Goal: Task Accomplishment & Management: Manage account settings

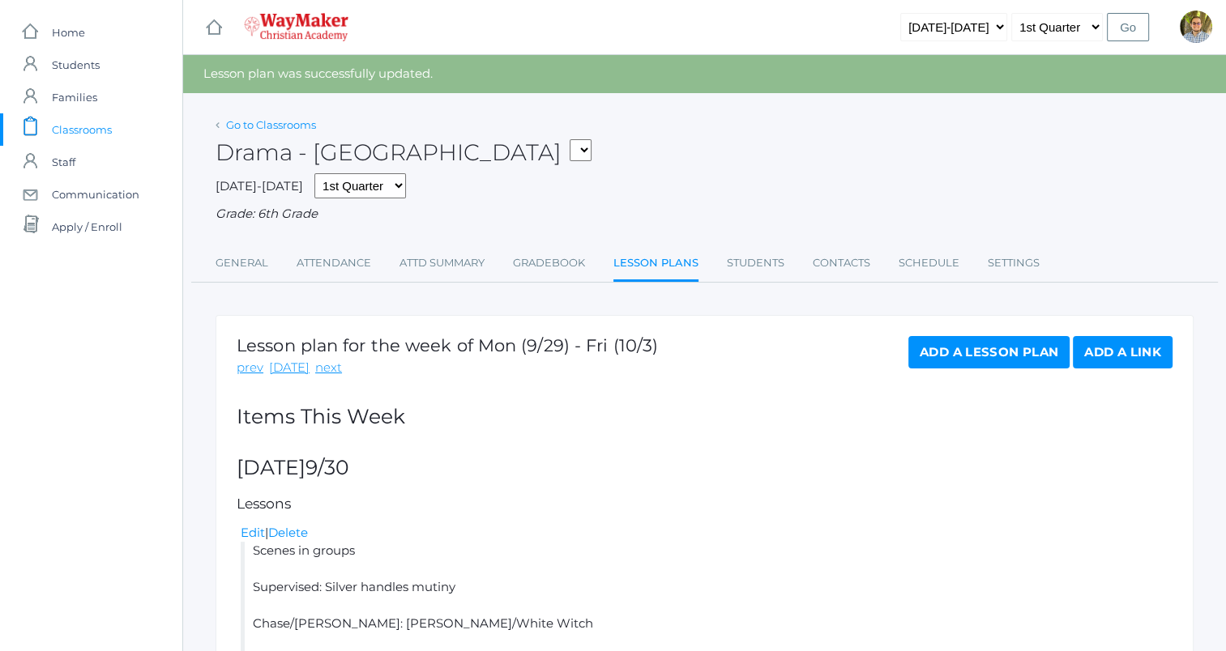
click at [305, 126] on link "Go to Classrooms" at bounding box center [271, 124] width 90 height 13
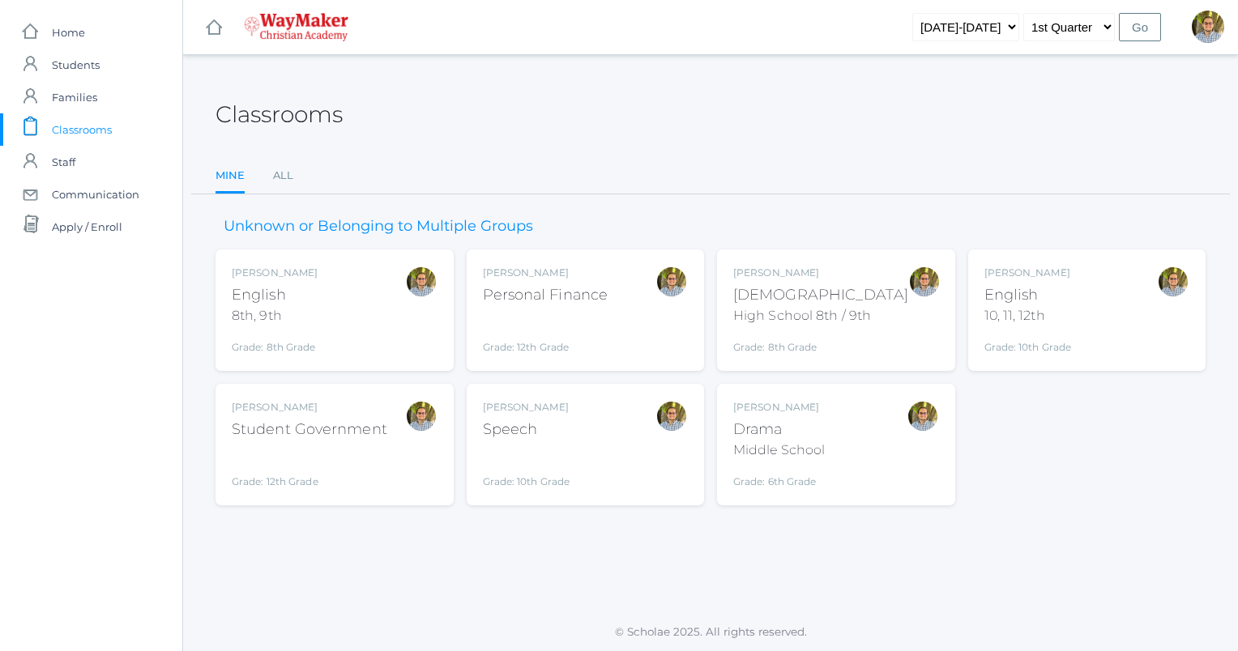
click at [846, 266] on div "[PERSON_NAME]" at bounding box center [820, 273] width 175 height 15
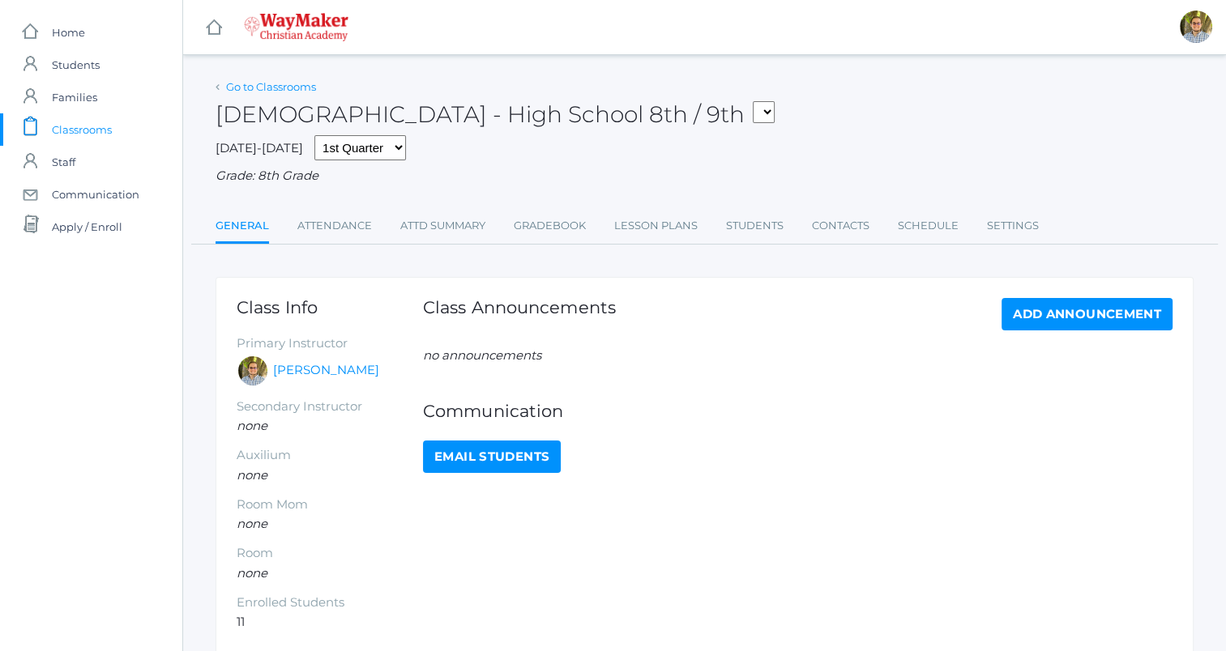
click at [254, 83] on link "Go to Classrooms" at bounding box center [271, 86] width 90 height 13
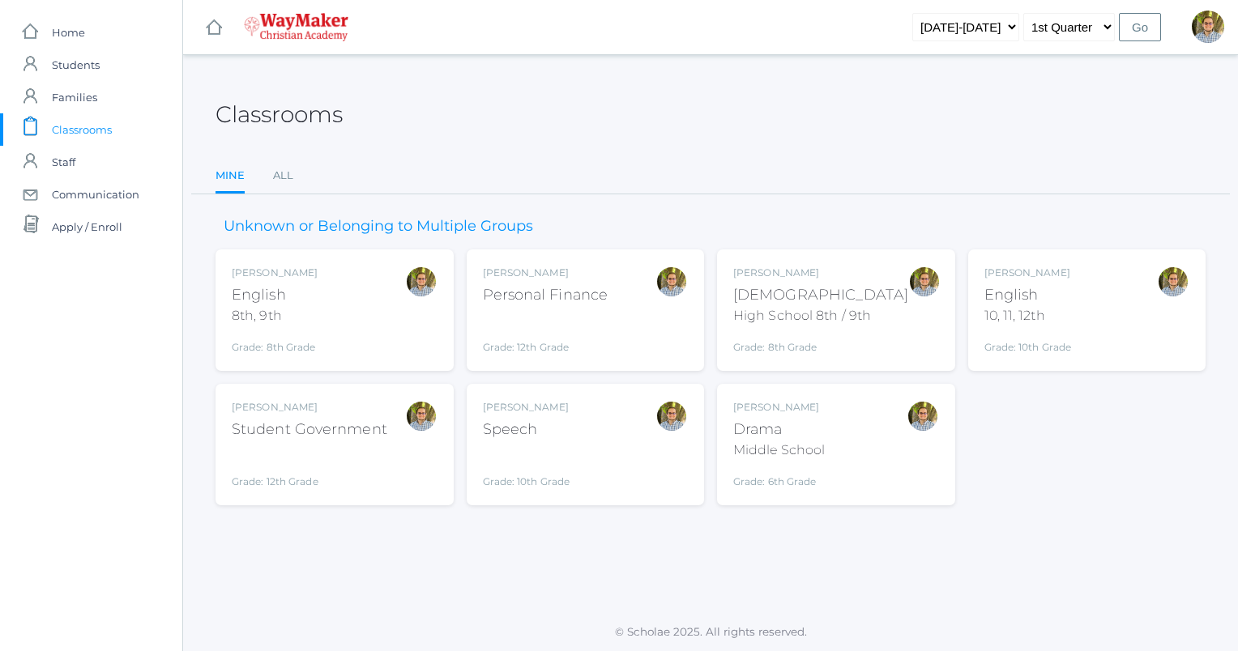
click at [357, 314] on div "Kylen Braileanu English 8th, 9th Grade: 8th Grade 08ENGLISH" at bounding box center [335, 310] width 206 height 89
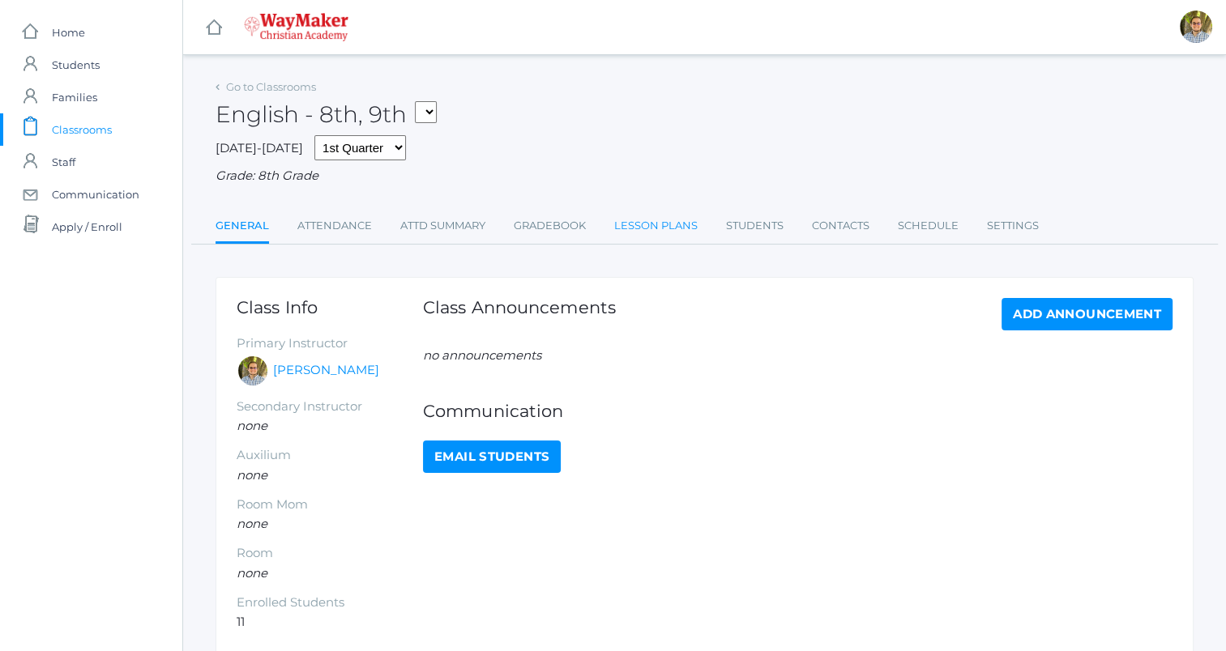
click at [666, 223] on link "Lesson Plans" at bounding box center [655, 226] width 83 height 32
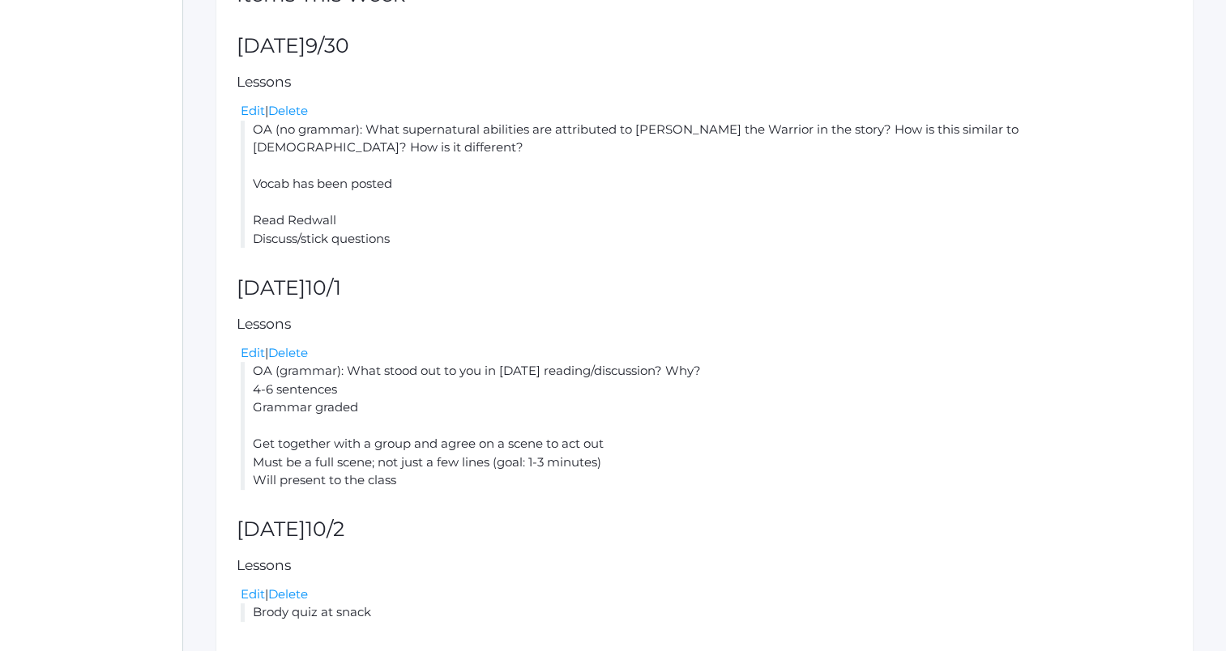
scroll to position [429, 0]
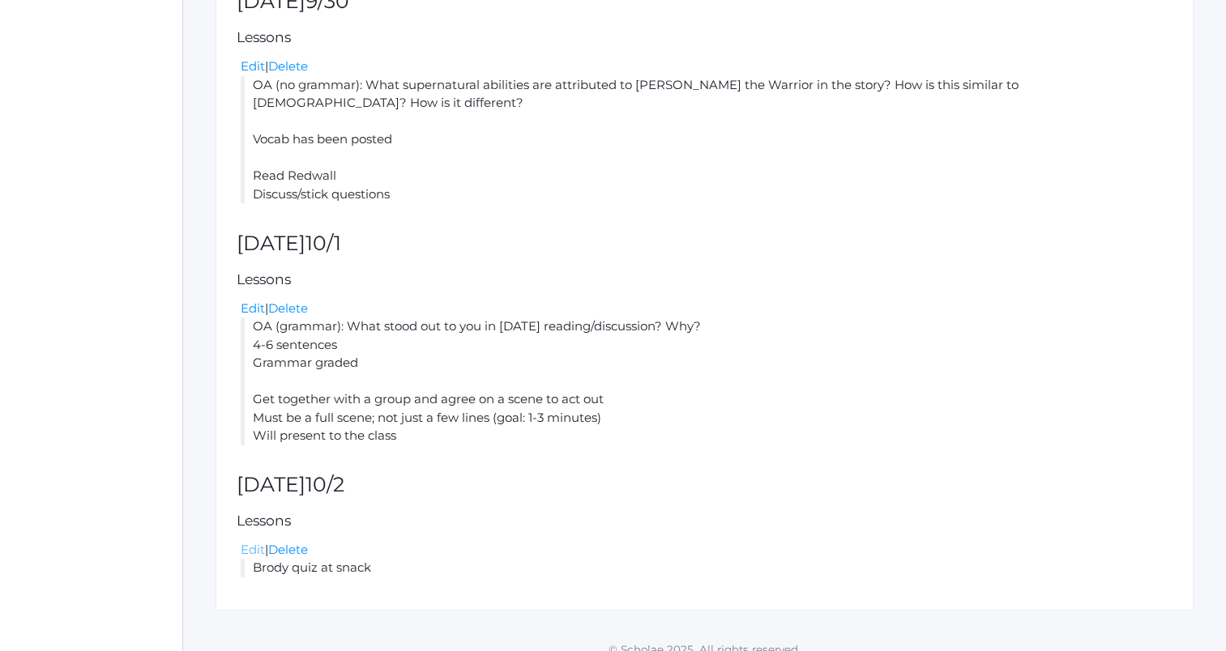
click at [258, 542] on link "Edit" at bounding box center [253, 549] width 24 height 15
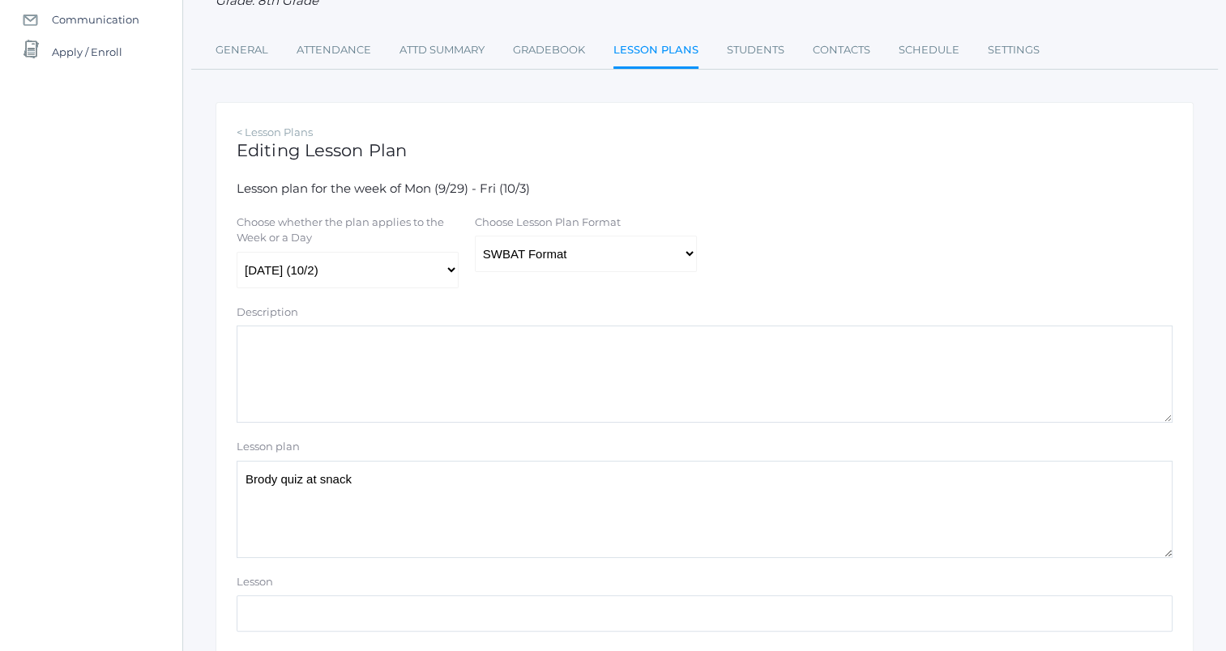
scroll to position [181, 0]
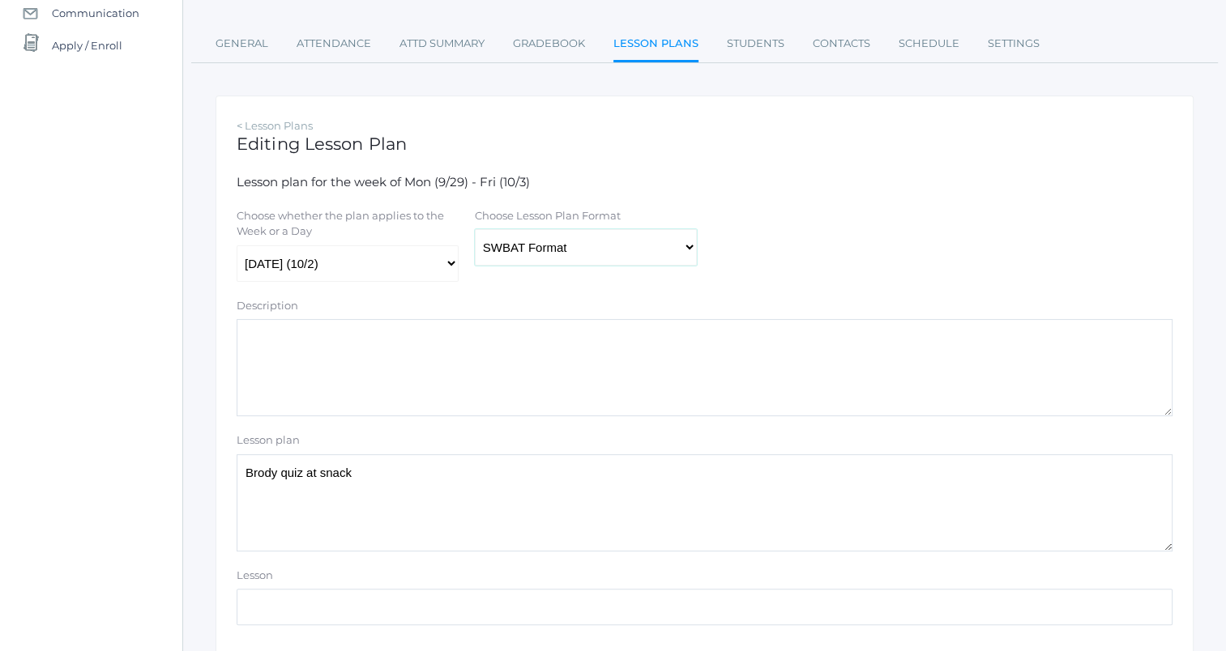
click at [637, 252] on select "Traditional Format SWBAT Format" at bounding box center [586, 247] width 222 height 36
select select "legacy"
click at [475, 230] on select "Traditional Format SWBAT Format" at bounding box center [586, 247] width 222 height 36
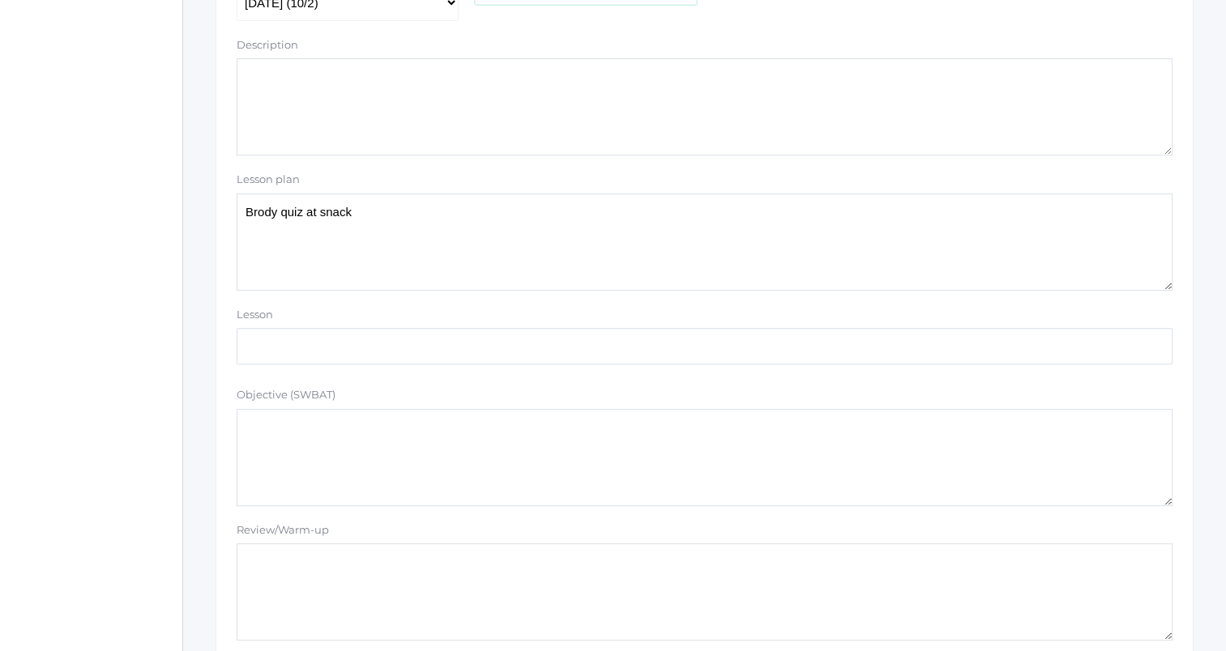
scroll to position [412, 0]
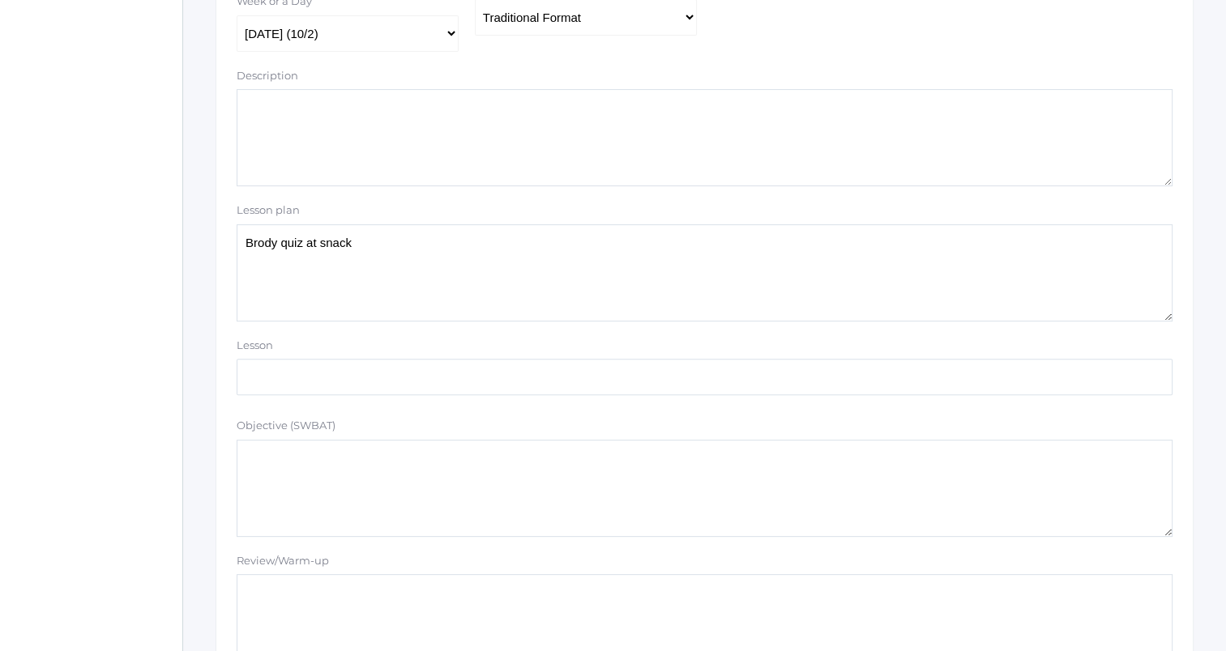
click at [629, 298] on textarea "Brody quiz at snack" at bounding box center [705, 272] width 936 height 97
click at [860, 634] on textarea at bounding box center [705, 622] width 936 height 97
click at [687, 243] on textarea "Brody quiz at snack" at bounding box center [705, 272] width 936 height 97
click at [608, 289] on textarea "Brody quiz at snack" at bounding box center [705, 272] width 936 height 97
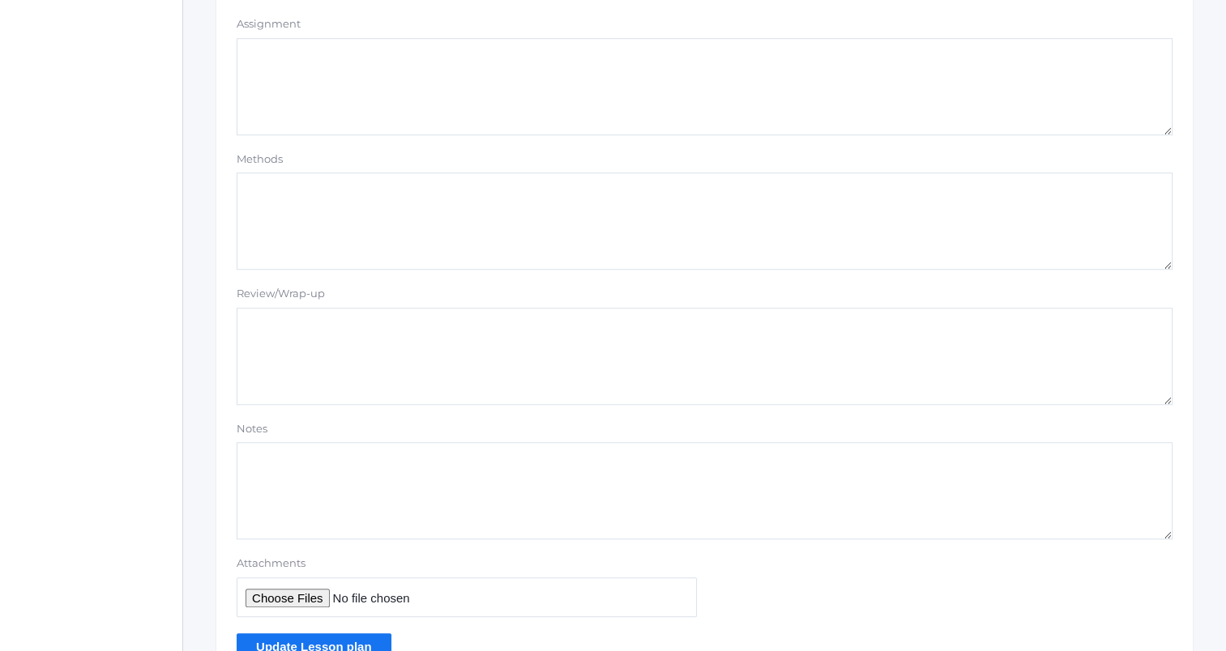
scroll to position [1370, 0]
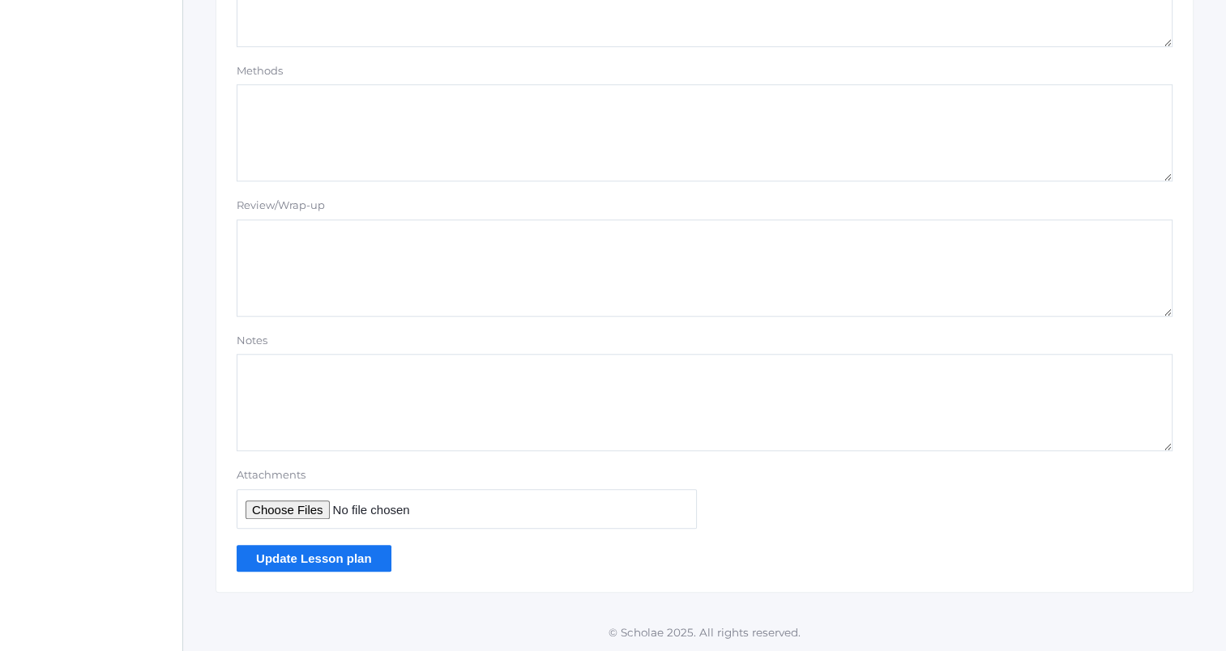
type textarea "OA (no grammar): What stood out to you yesterday? Why? 4-6 sentences Grammar no…"
click at [314, 566] on input "Update Lesson plan" at bounding box center [314, 558] width 155 height 27
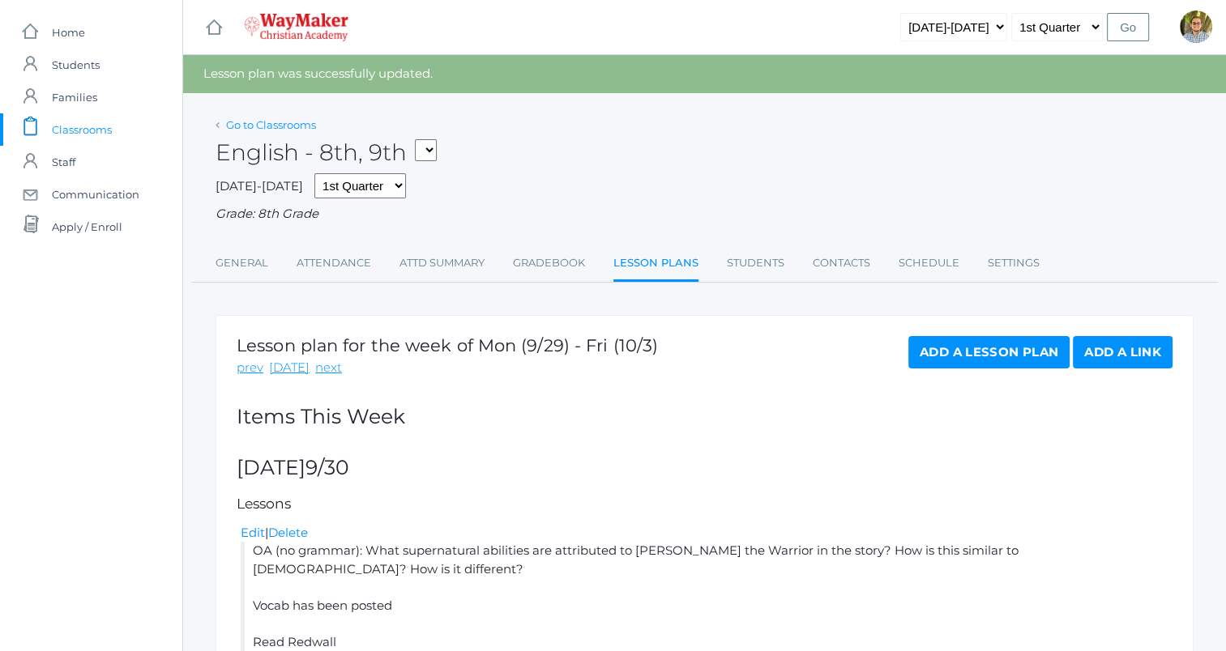
click at [273, 130] on link "Go to Classrooms" at bounding box center [271, 124] width 90 height 13
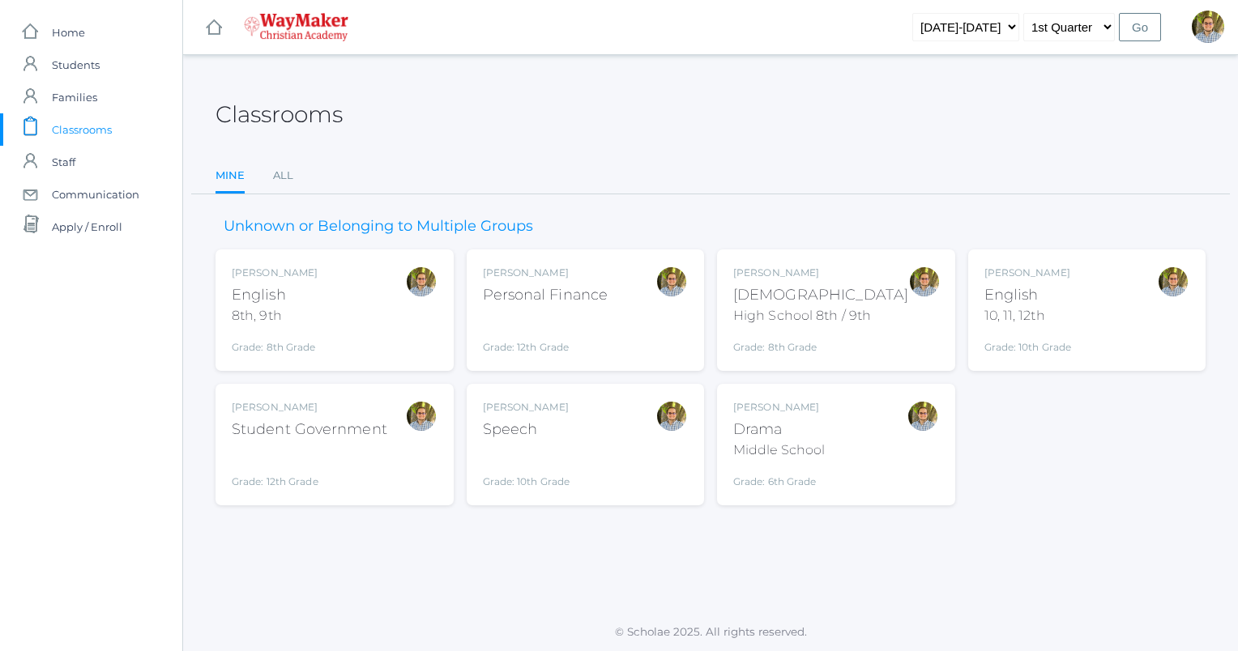
click at [1111, 342] on div "Kylen Braileanu English 10, 11, 12th Grade: 10th Grade HSENGLISH" at bounding box center [1087, 310] width 206 height 89
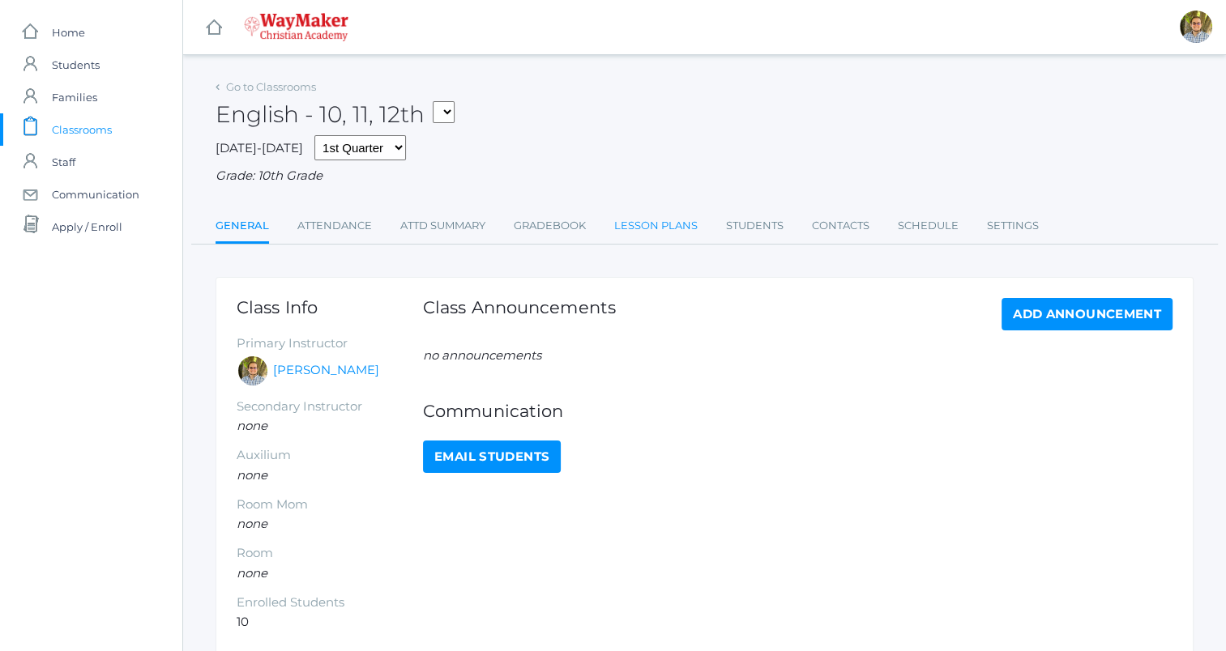
click at [680, 226] on link "Lesson Plans" at bounding box center [655, 226] width 83 height 32
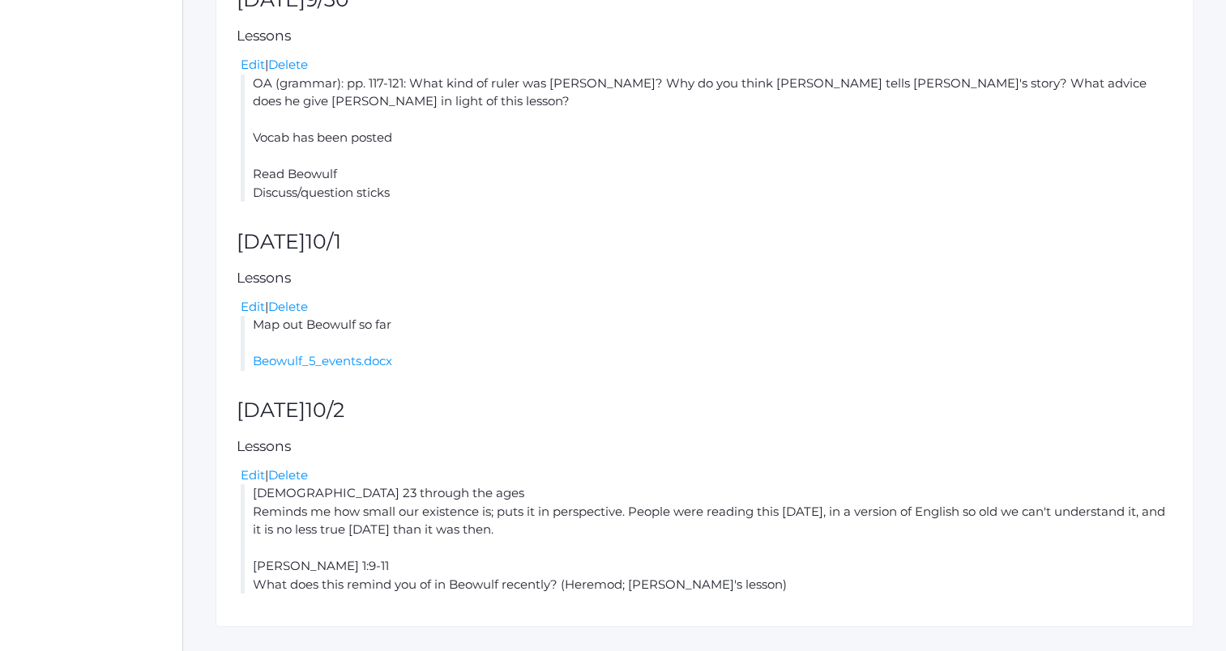
scroll to position [465, 0]
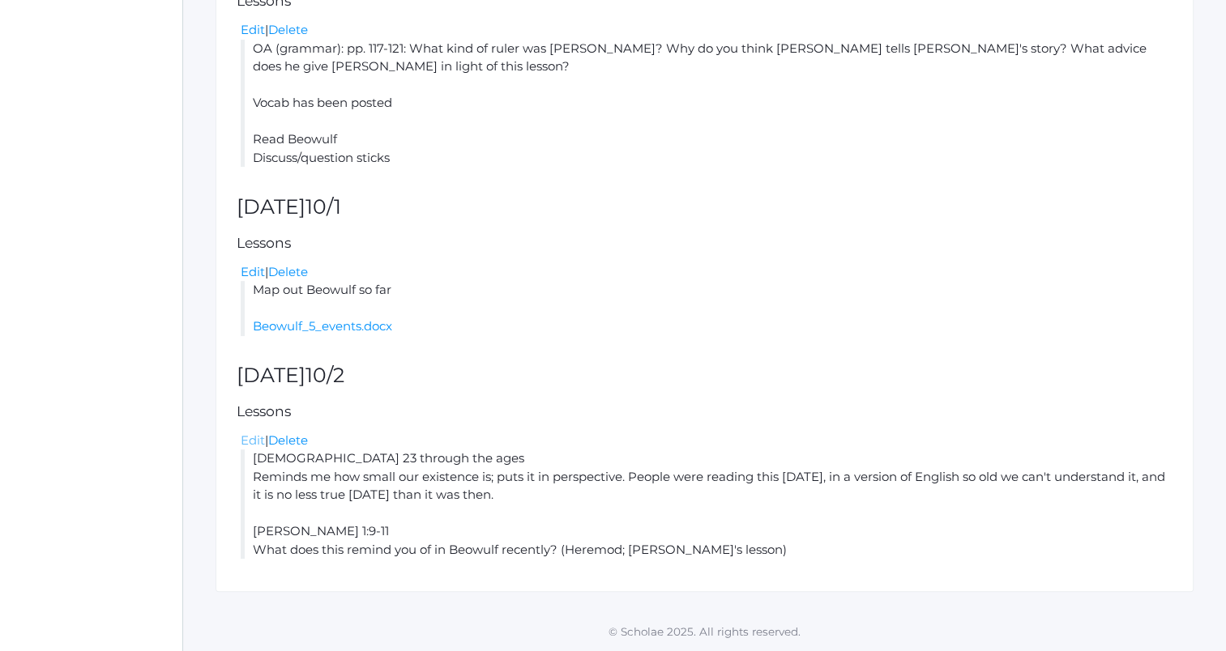
click at [257, 442] on link "Edit" at bounding box center [253, 440] width 24 height 15
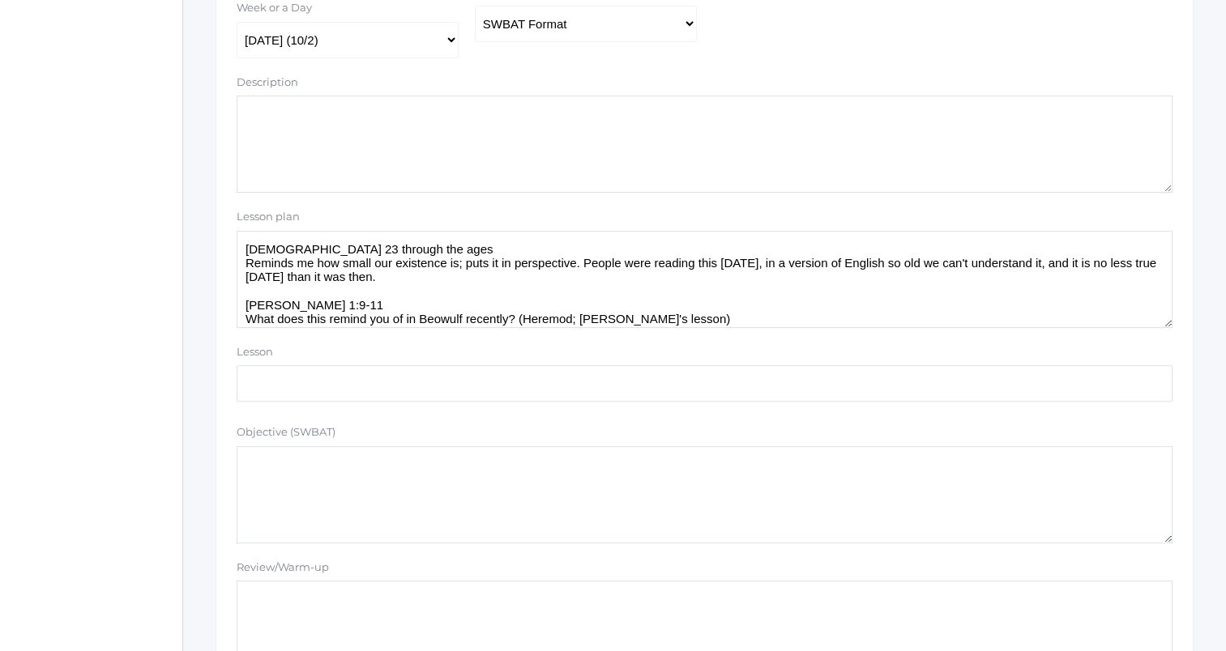
scroll to position [506, 0]
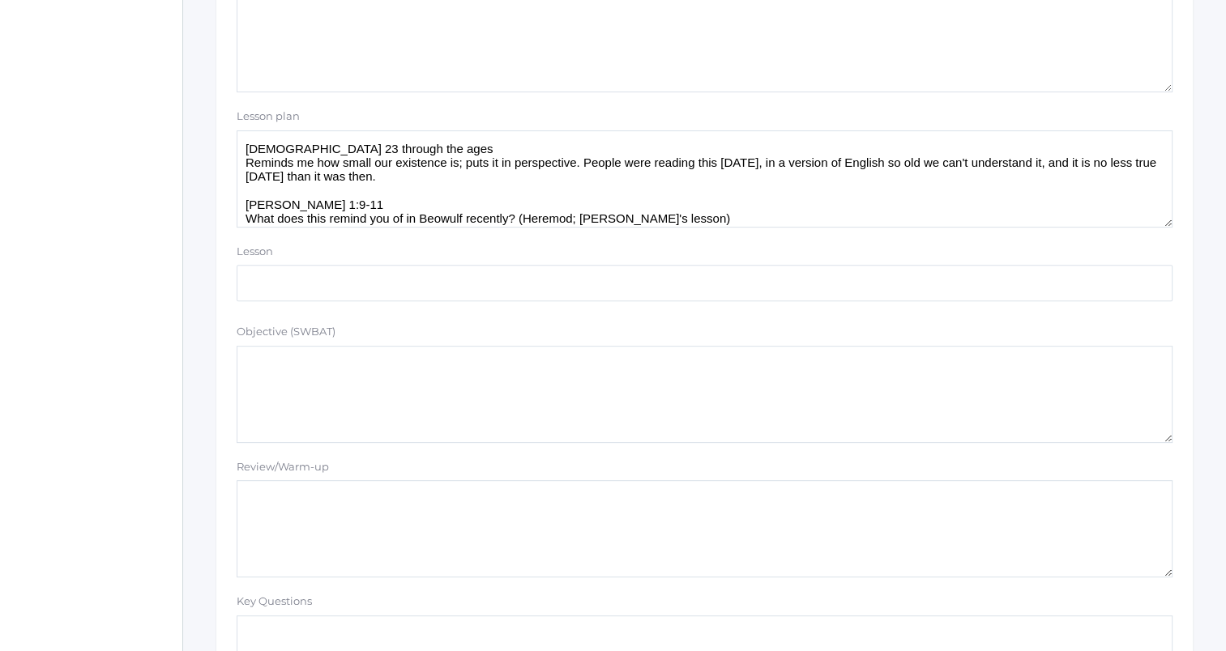
click at [722, 224] on textarea "Psalm 23 through the ages Reminds me how small our existence is; puts it in per…" at bounding box center [705, 178] width 936 height 97
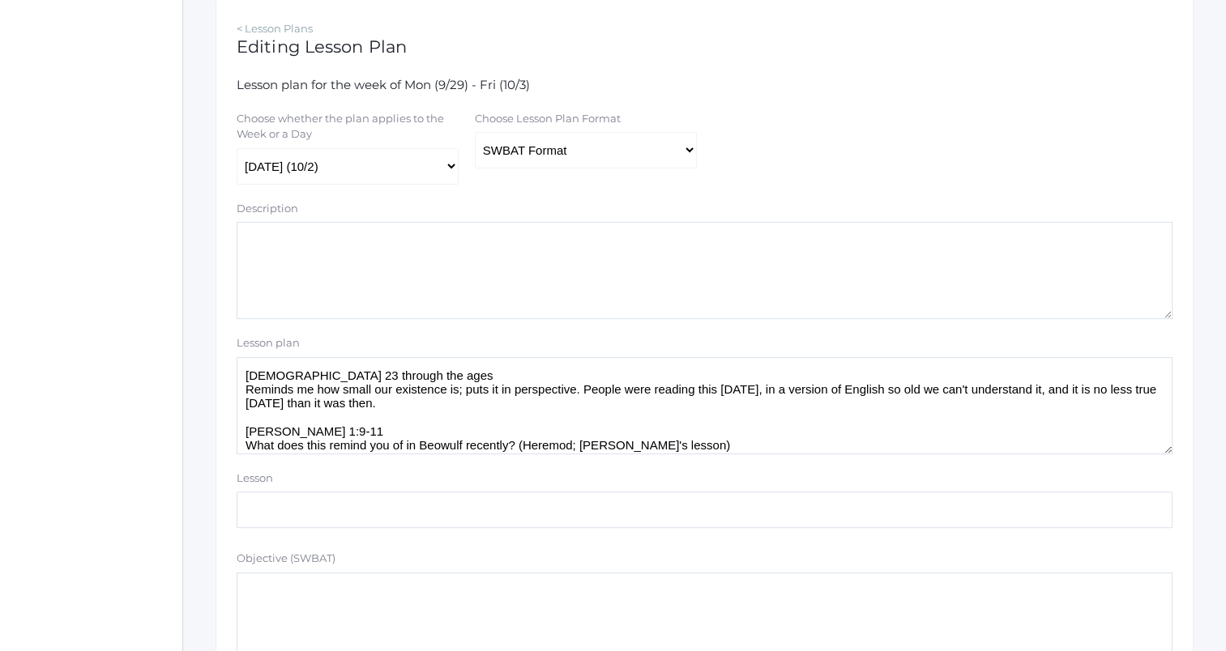
scroll to position [280, 0]
type textarea "Psalm 23 through the ages Reminds me how small our existence is; puts it in per…"
click at [677, 138] on select "Traditional Format SWBAT Format" at bounding box center [586, 148] width 222 height 36
select select "legacy"
click at [475, 131] on select "Traditional Format SWBAT Format" at bounding box center [586, 148] width 222 height 36
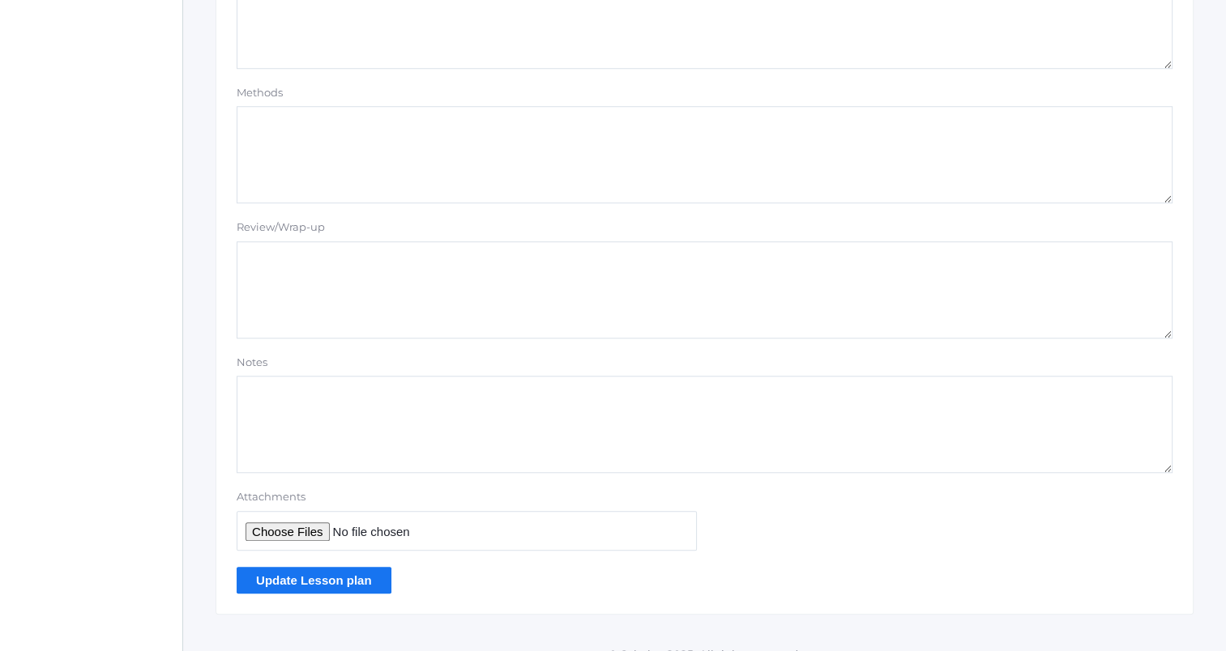
scroll to position [1370, 0]
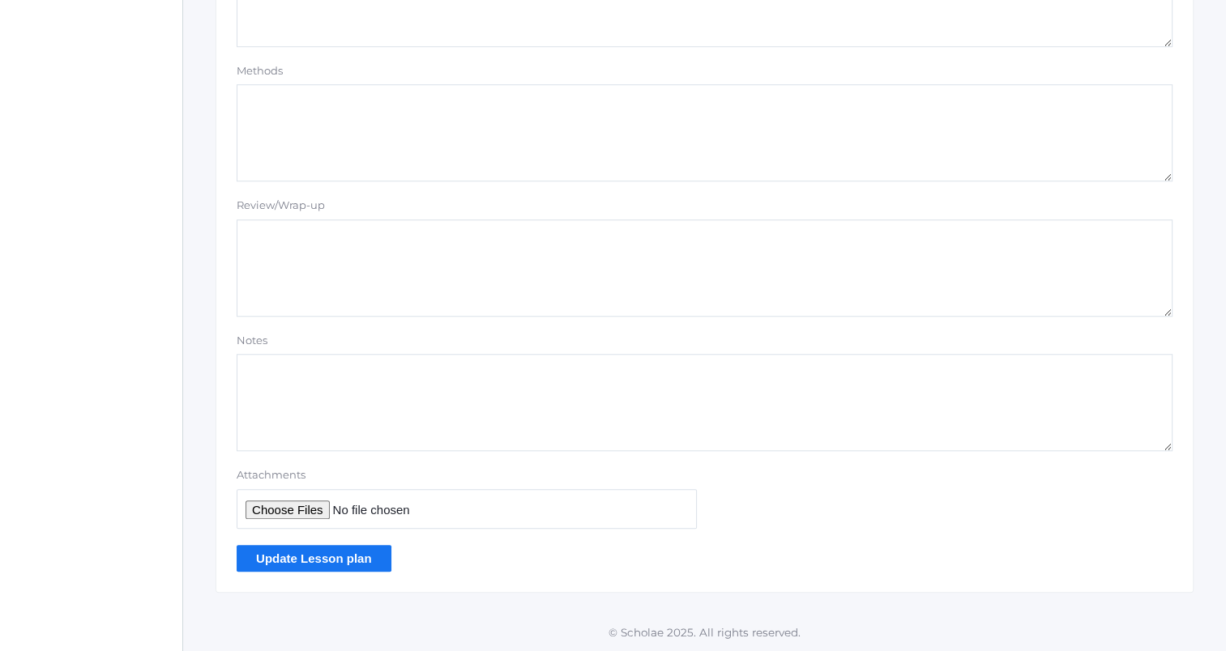
click at [325, 568] on input "Update Lesson plan" at bounding box center [314, 558] width 155 height 27
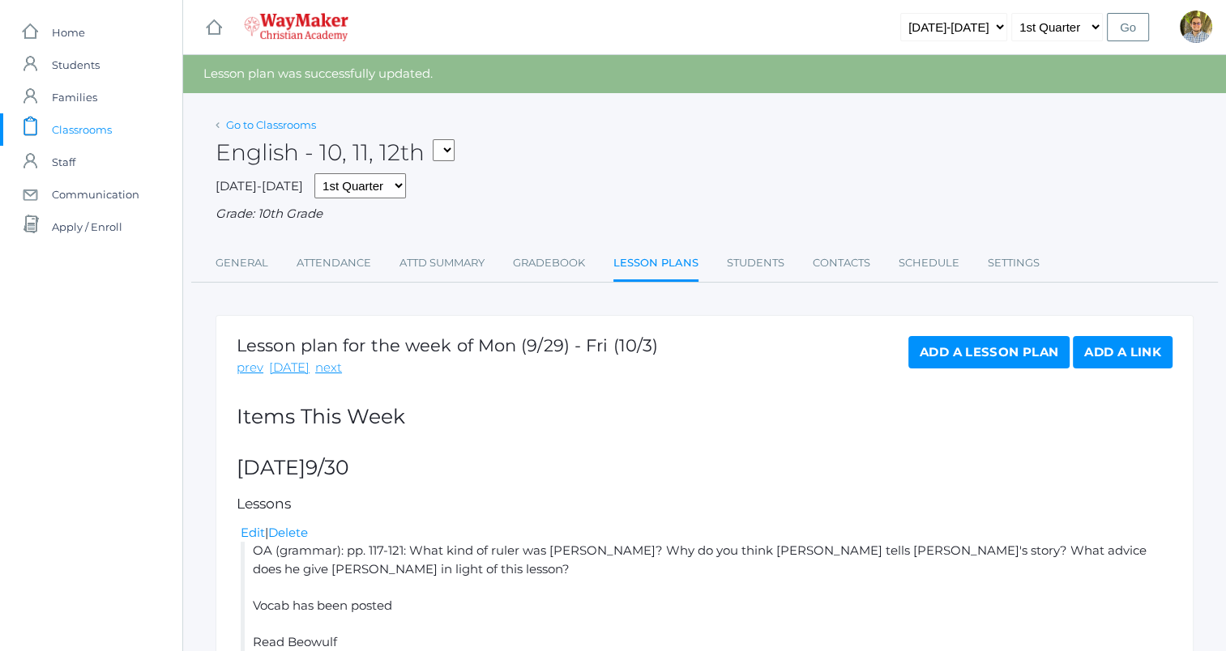
click at [288, 129] on link "Go to Classrooms" at bounding box center [271, 124] width 90 height 13
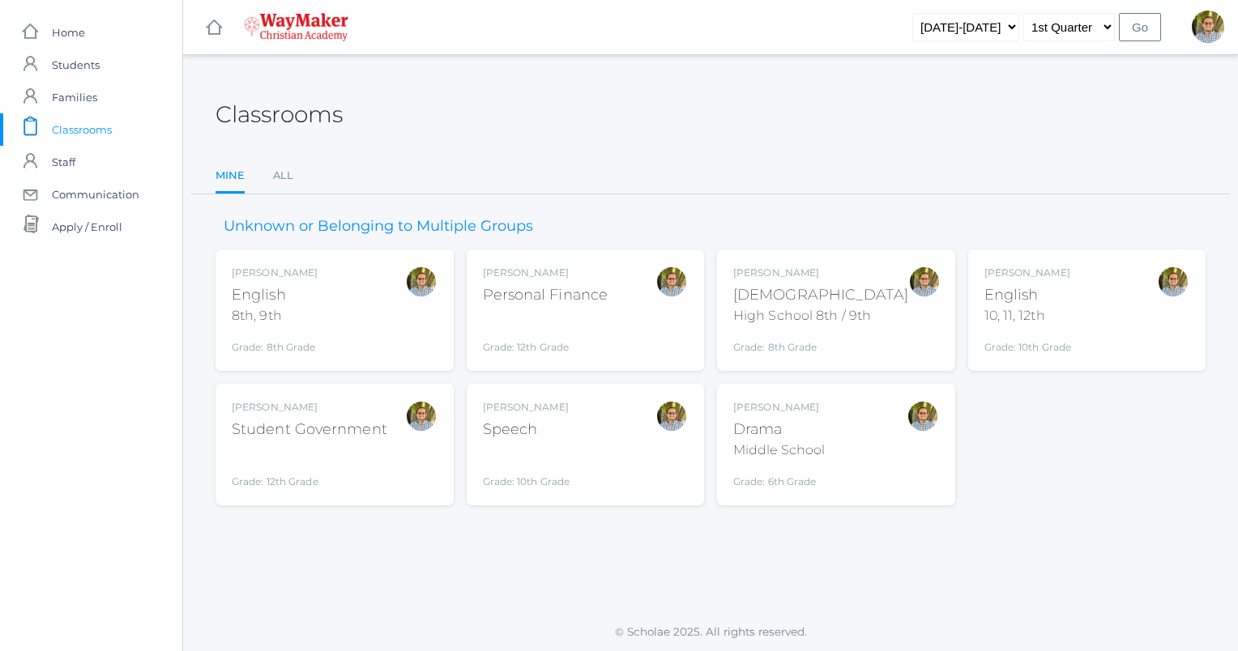
click at [904, 465] on div "Kylen Braileanu Drama Middle School Grade: 6th Grade THEATER" at bounding box center [836, 444] width 206 height 89
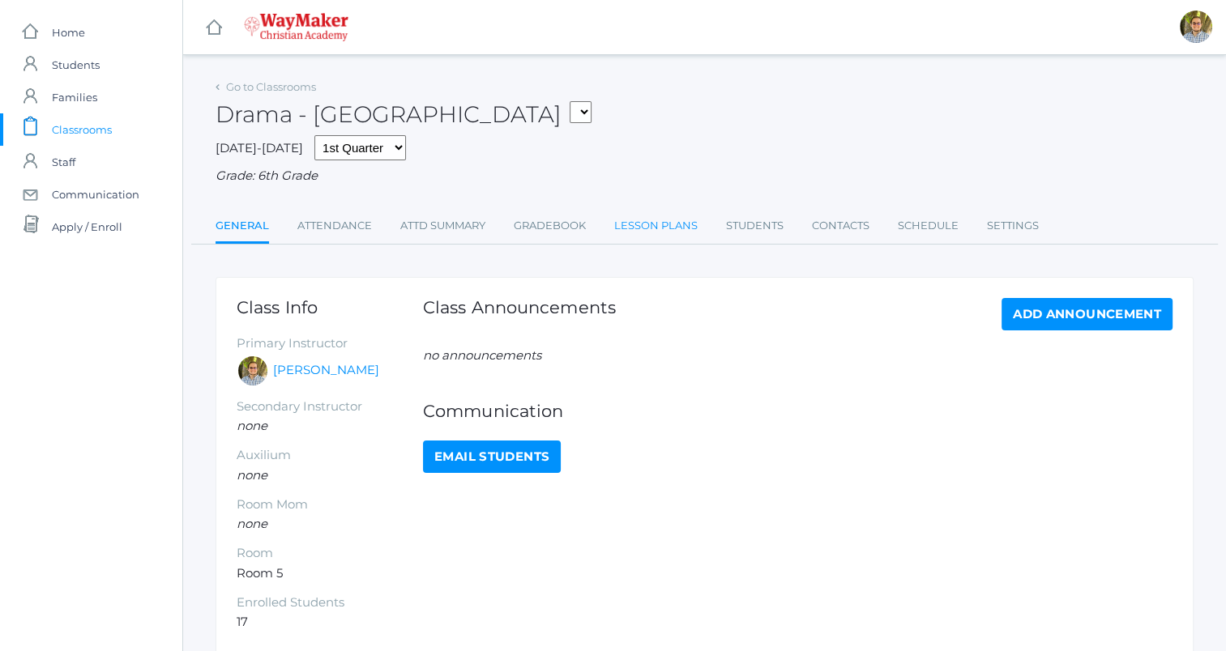
click at [640, 233] on link "Lesson Plans" at bounding box center [655, 226] width 83 height 32
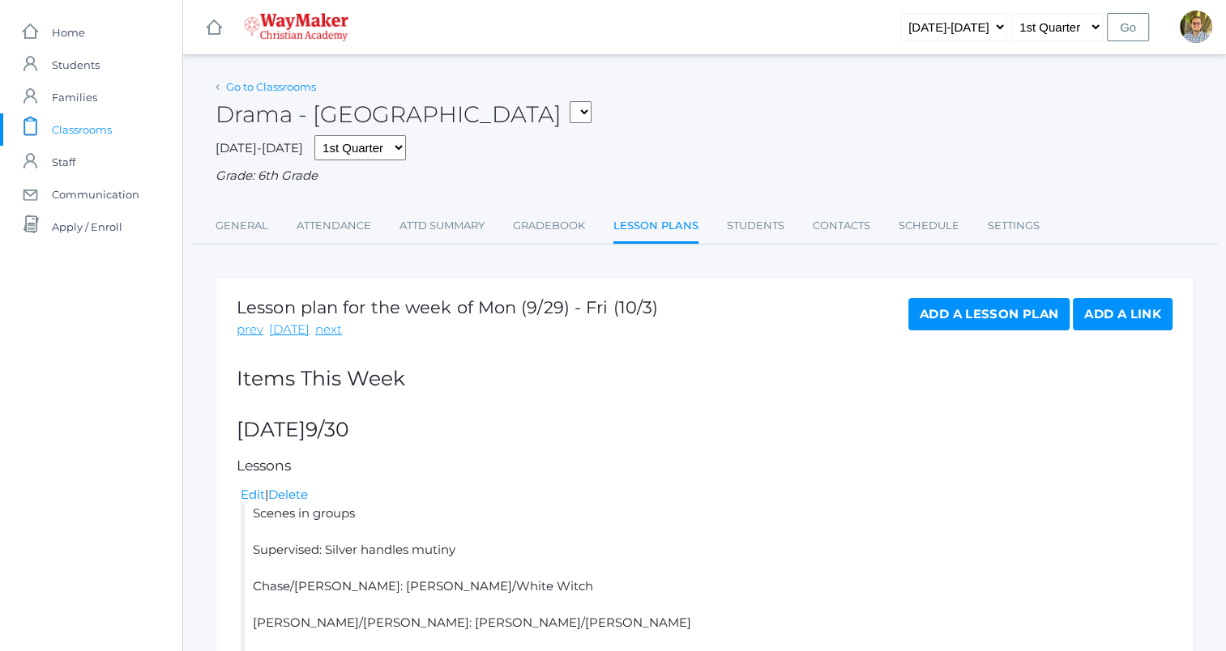
click at [250, 83] on link "Go to Classrooms" at bounding box center [271, 86] width 90 height 13
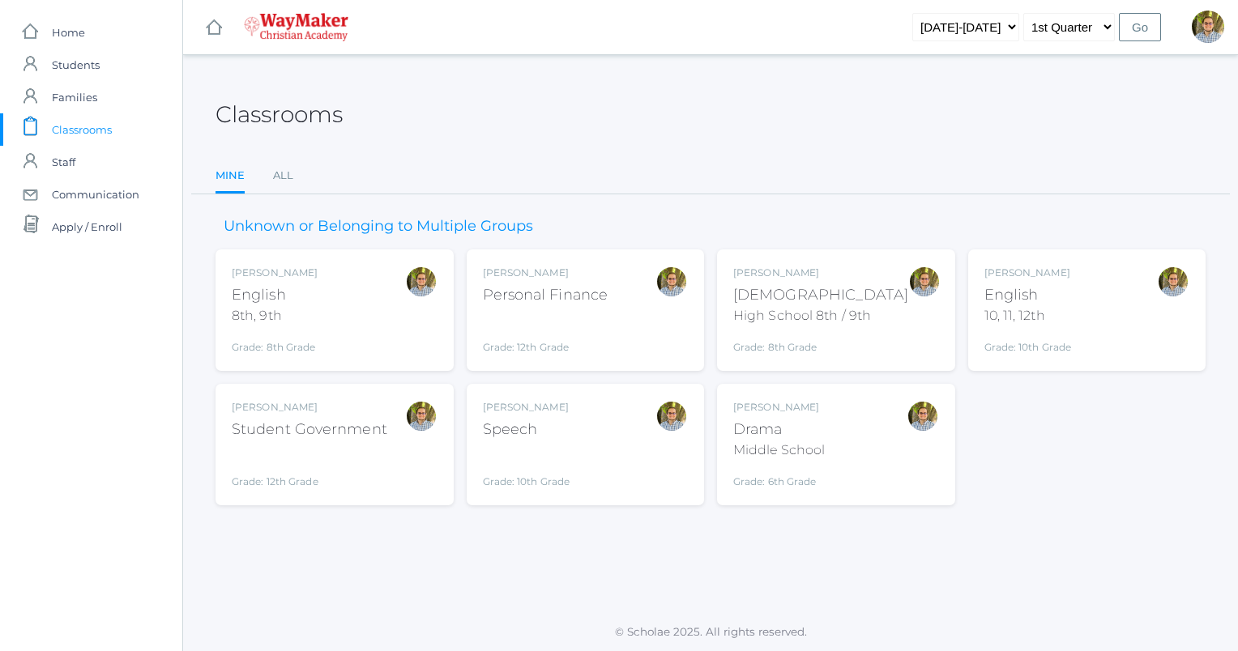
click at [389, 324] on div "Kylen Braileanu English 8th, 9th Grade: 8th Grade 08ENGLISH" at bounding box center [335, 310] width 206 height 89
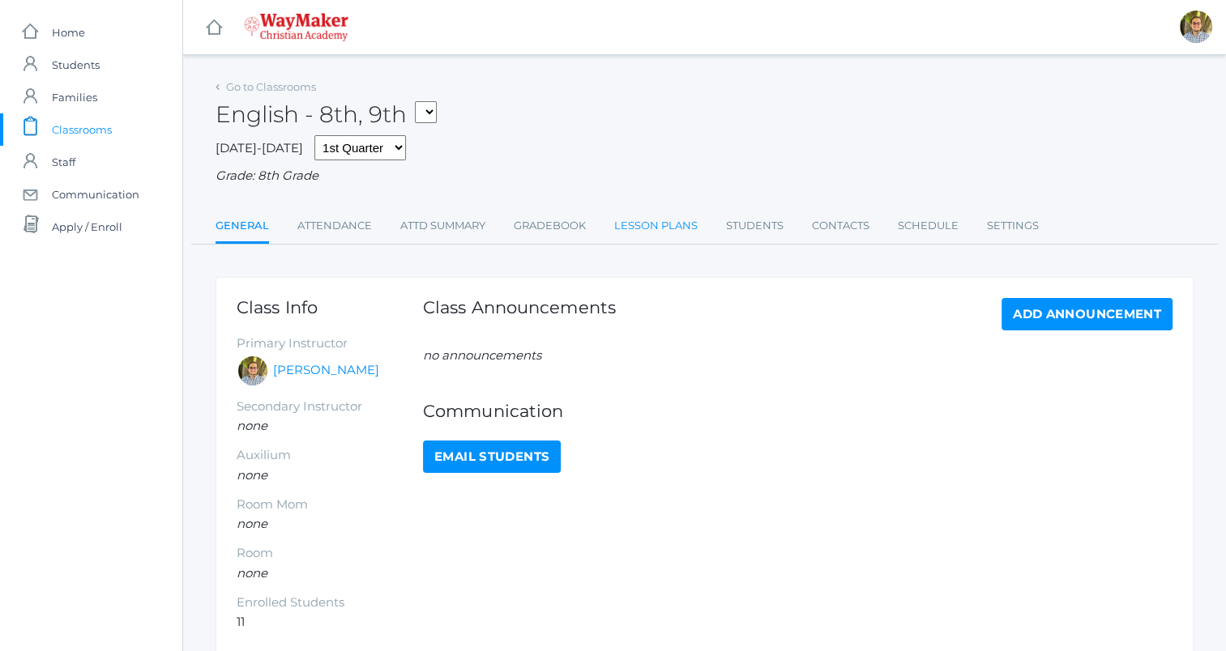
click at [666, 228] on link "Lesson Plans" at bounding box center [655, 226] width 83 height 32
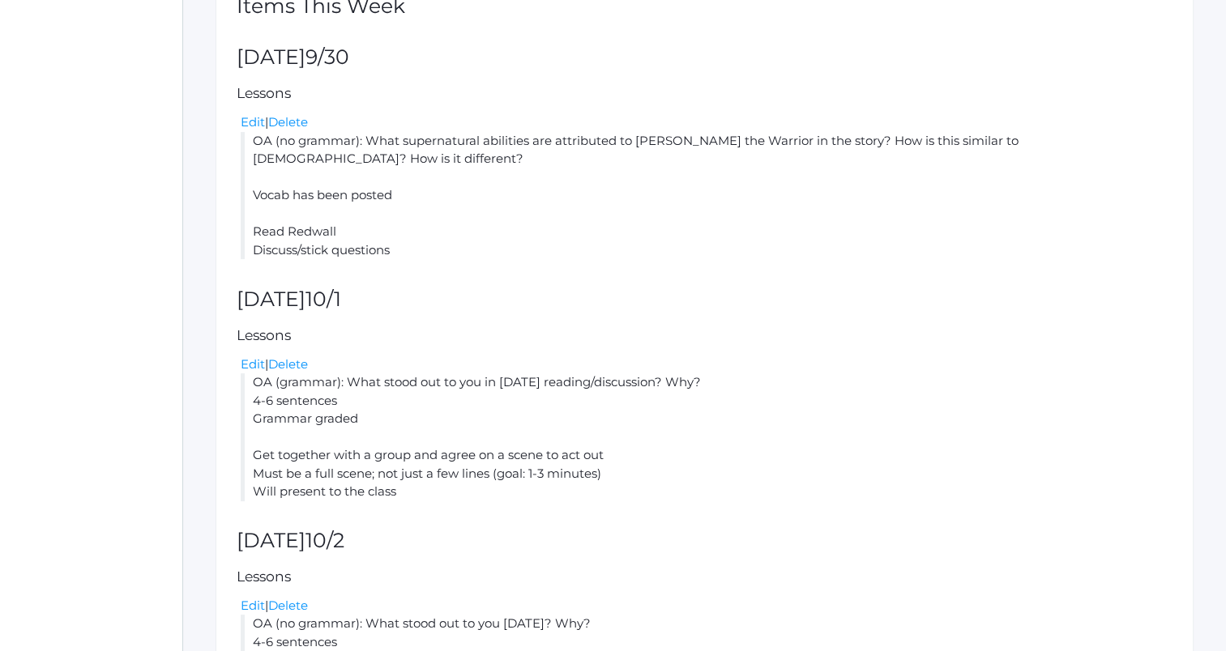
scroll to position [501, 0]
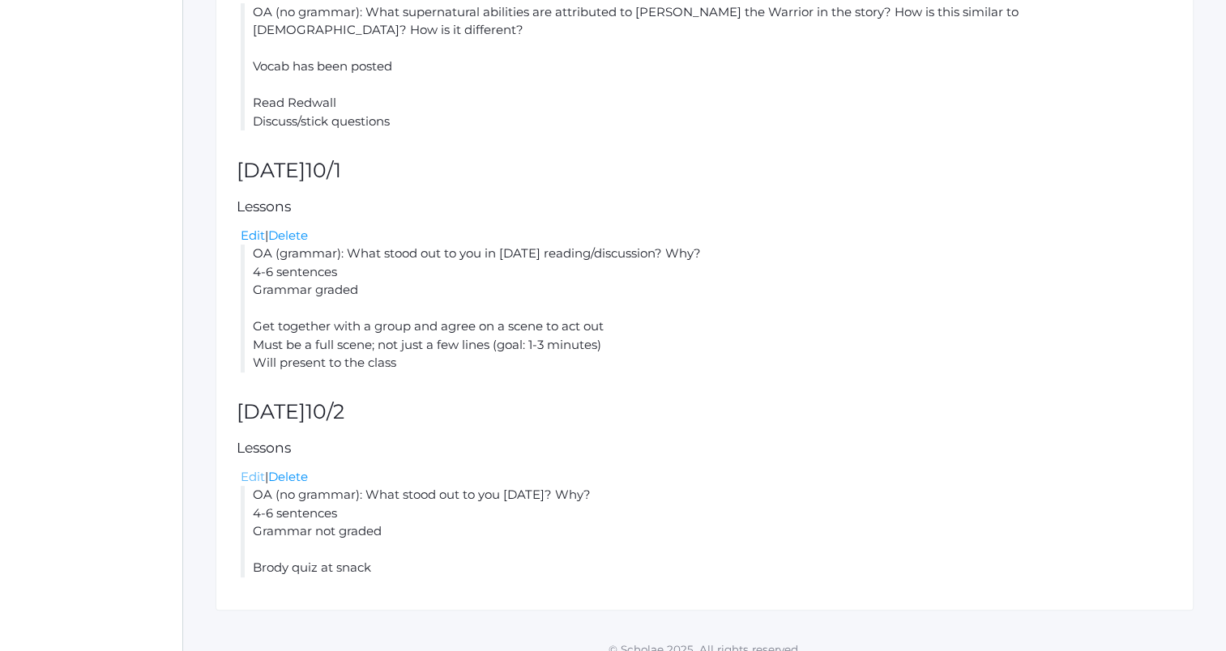
click at [256, 469] on link "Edit" at bounding box center [253, 476] width 24 height 15
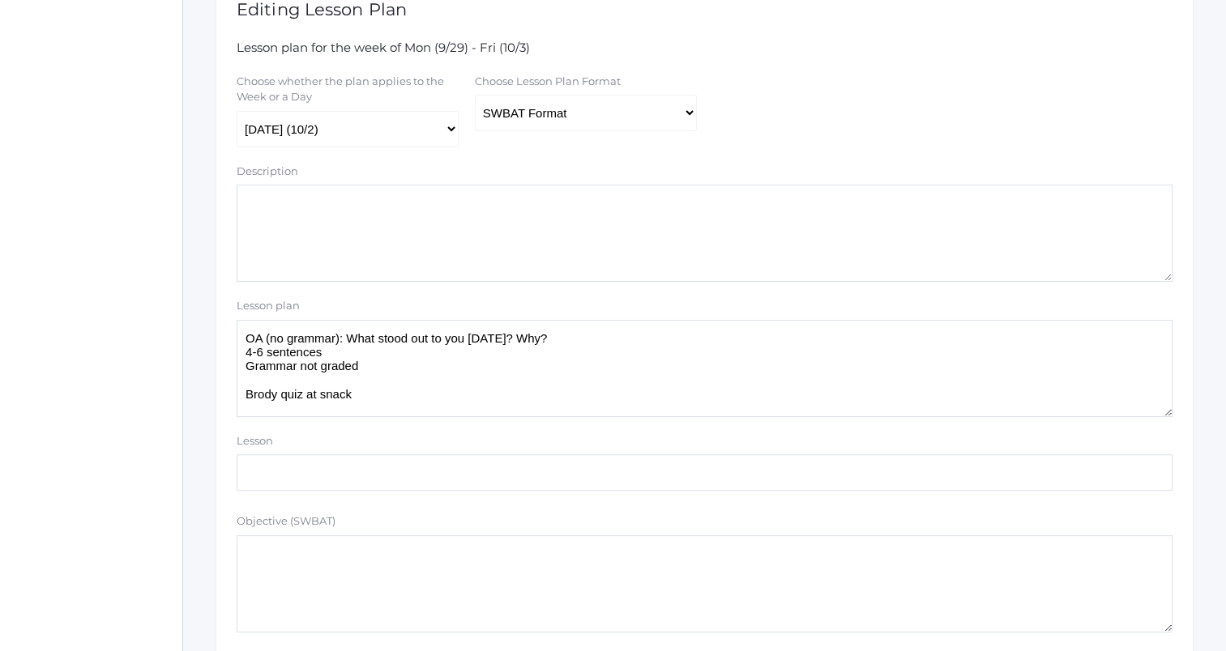
scroll to position [410, 0]
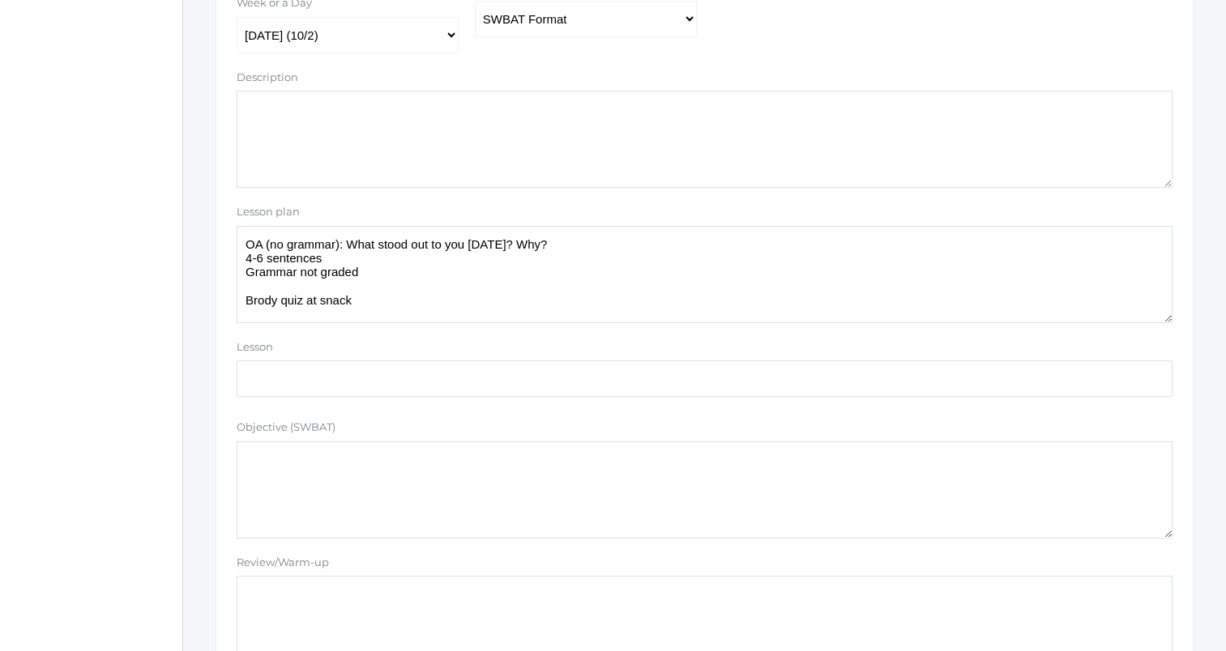
click at [612, 246] on textarea "OA (no grammar): What stood out to you yesterday? Why? 4-6 sentences Grammar no…" at bounding box center [705, 274] width 936 height 97
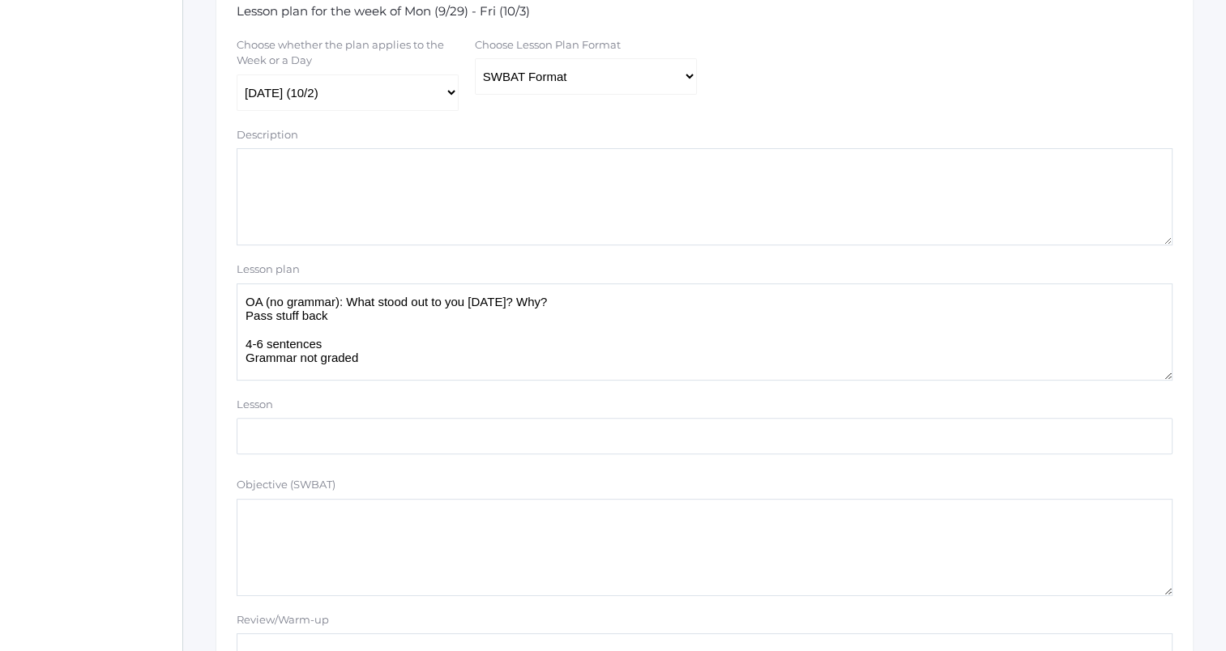
scroll to position [347, 0]
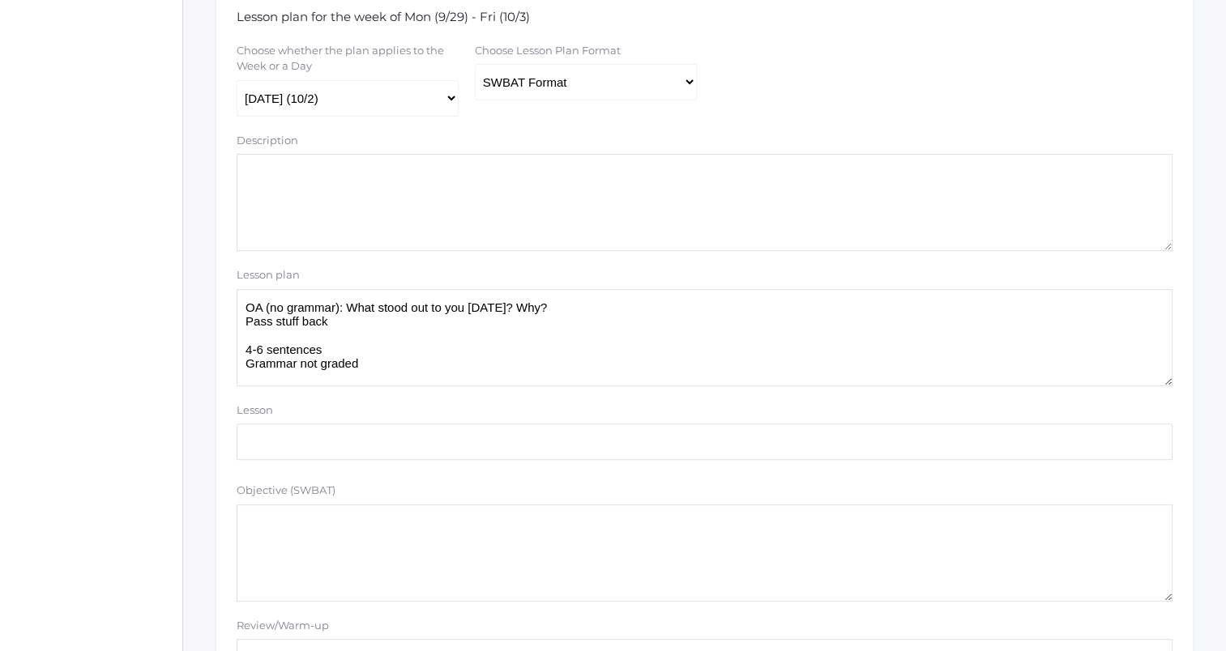
type textarea "OA (no grammar): What stood out to you yesterday? Why? Pass stuff back 4-6 sent…"
click at [649, 65] on select "Traditional Format SWBAT Format" at bounding box center [586, 82] width 222 height 36
select select "legacy"
click at [475, 65] on select "Traditional Format SWBAT Format" at bounding box center [586, 82] width 222 height 36
drag, startPoint x: 247, startPoint y: 321, endPoint x: 329, endPoint y: 322, distance: 81.8
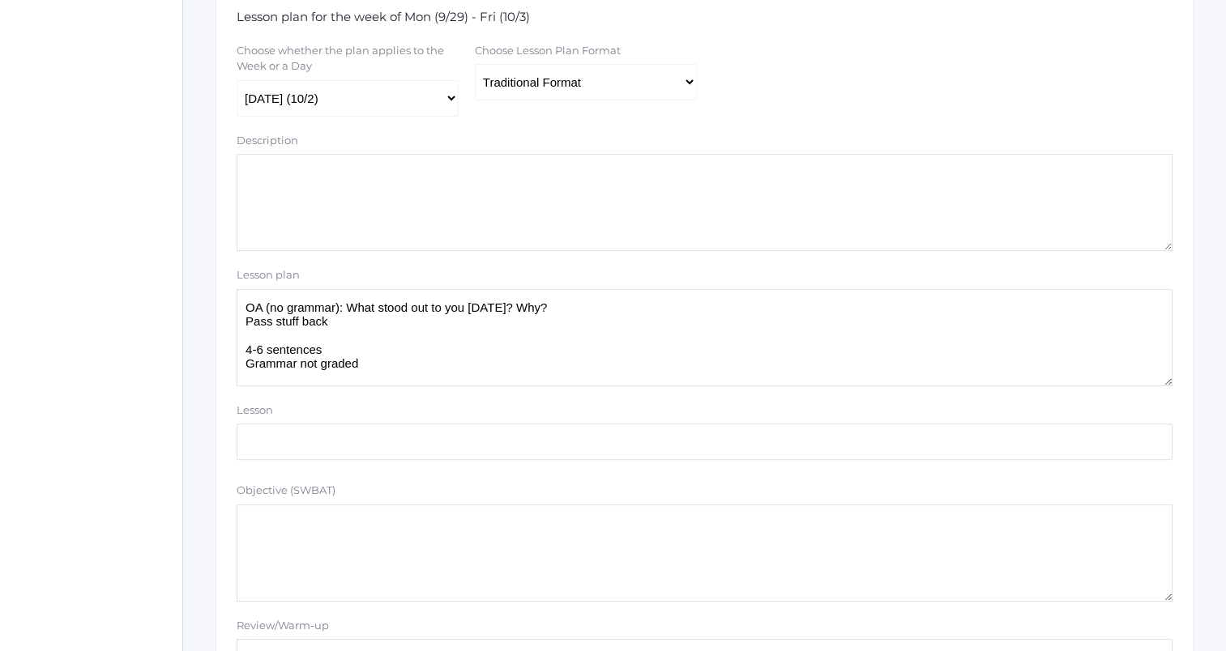
click at [329, 322] on textarea "OA (no grammar): What stood out to you yesterday? Why? 4-6 sentences Grammar no…" at bounding box center [705, 337] width 936 height 97
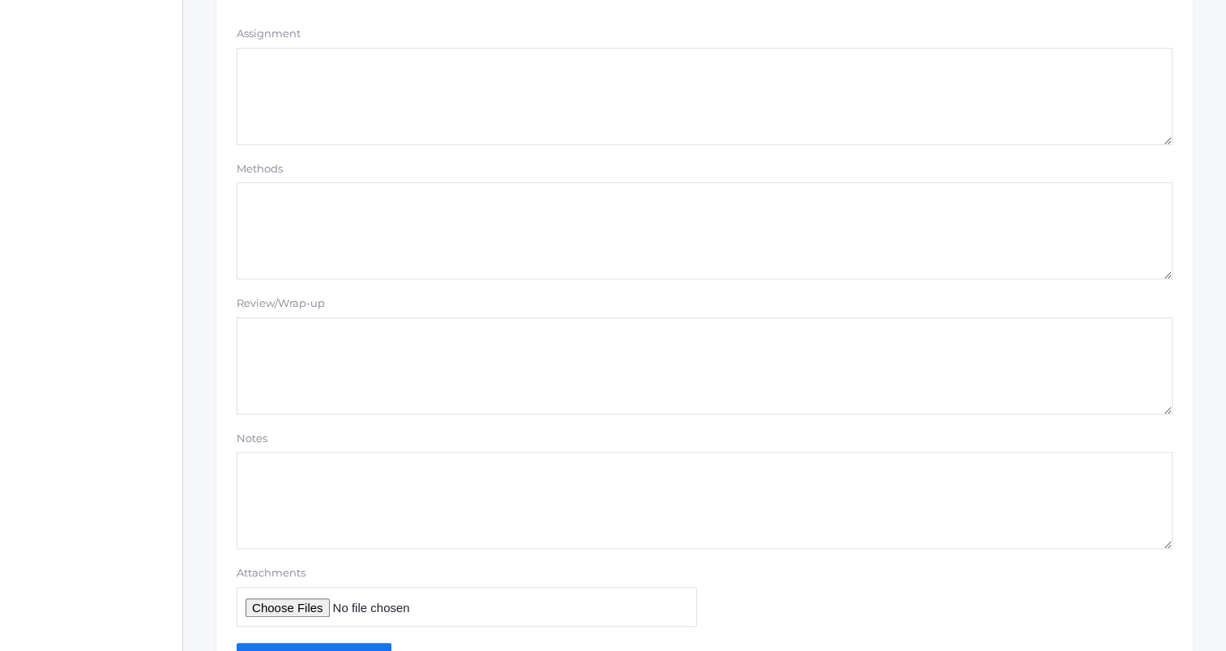
scroll to position [1370, 0]
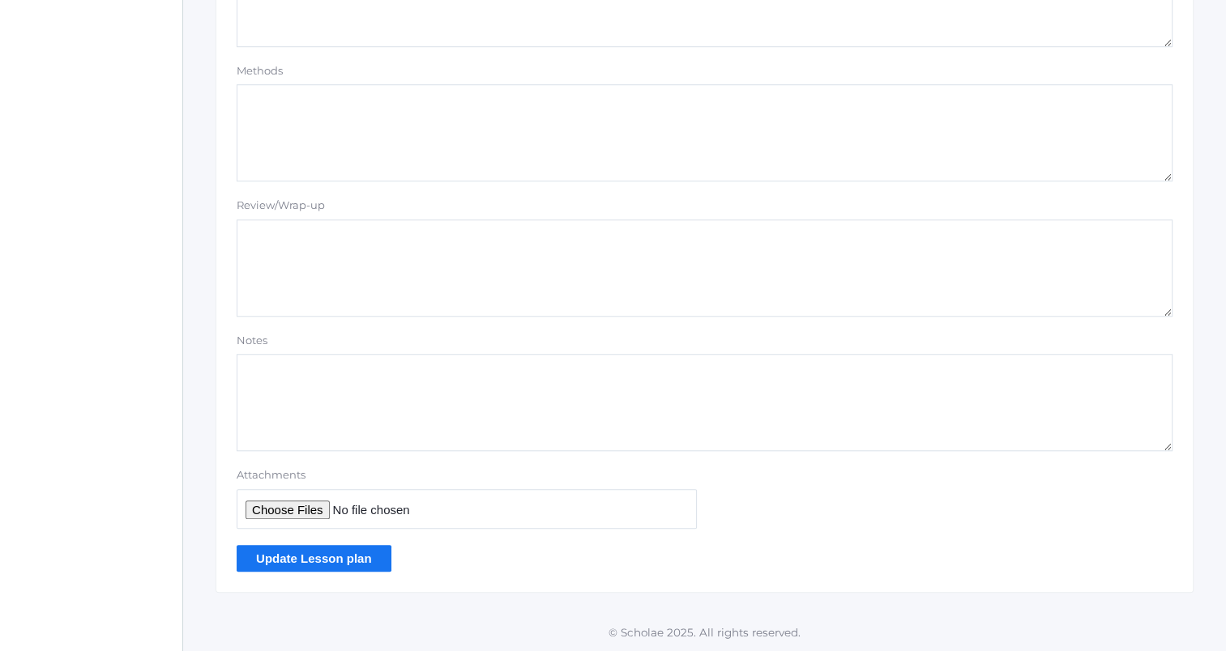
click at [340, 570] on input "Update Lesson plan" at bounding box center [314, 558] width 155 height 27
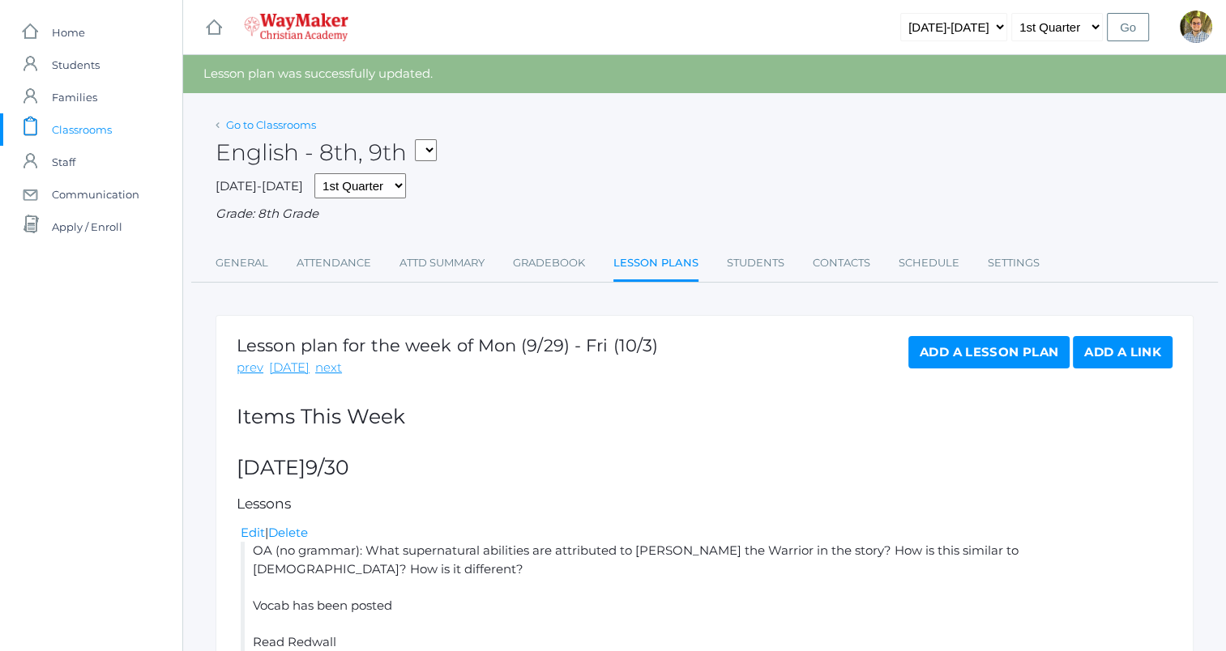
click at [285, 125] on link "Go to Classrooms" at bounding box center [271, 124] width 90 height 13
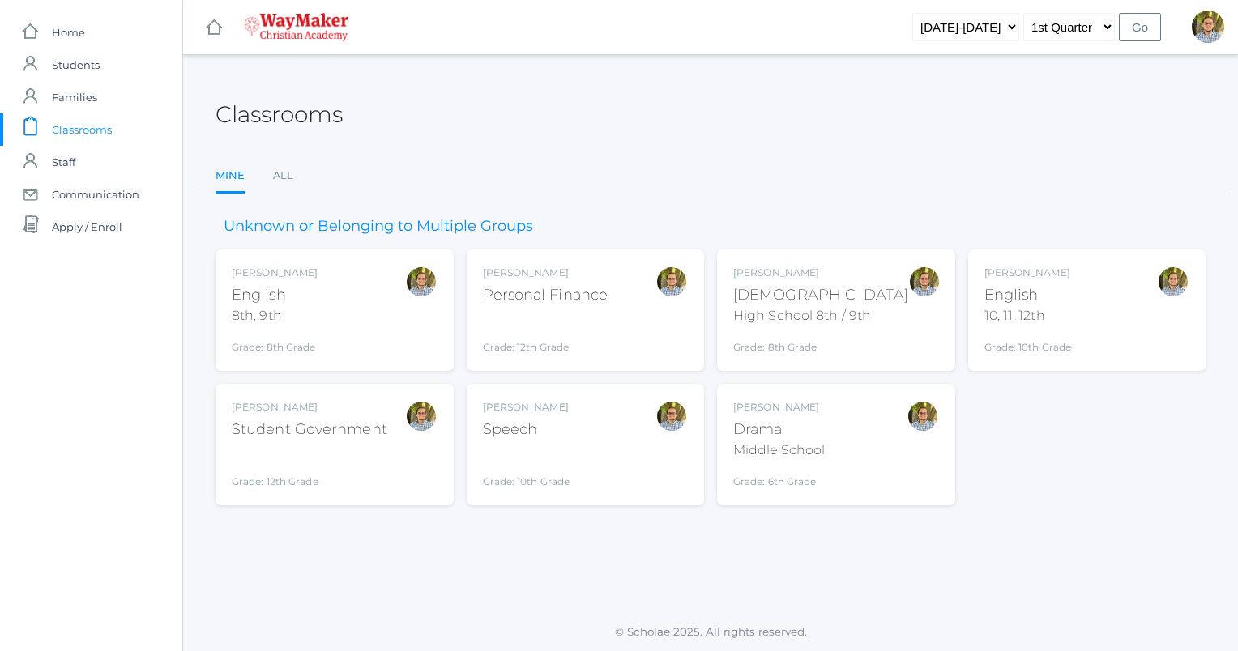
click at [1149, 279] on div "Kylen Braileanu English 10, 11, 12th Grade: 10th Grade HSENGLISH" at bounding box center [1087, 310] width 206 height 89
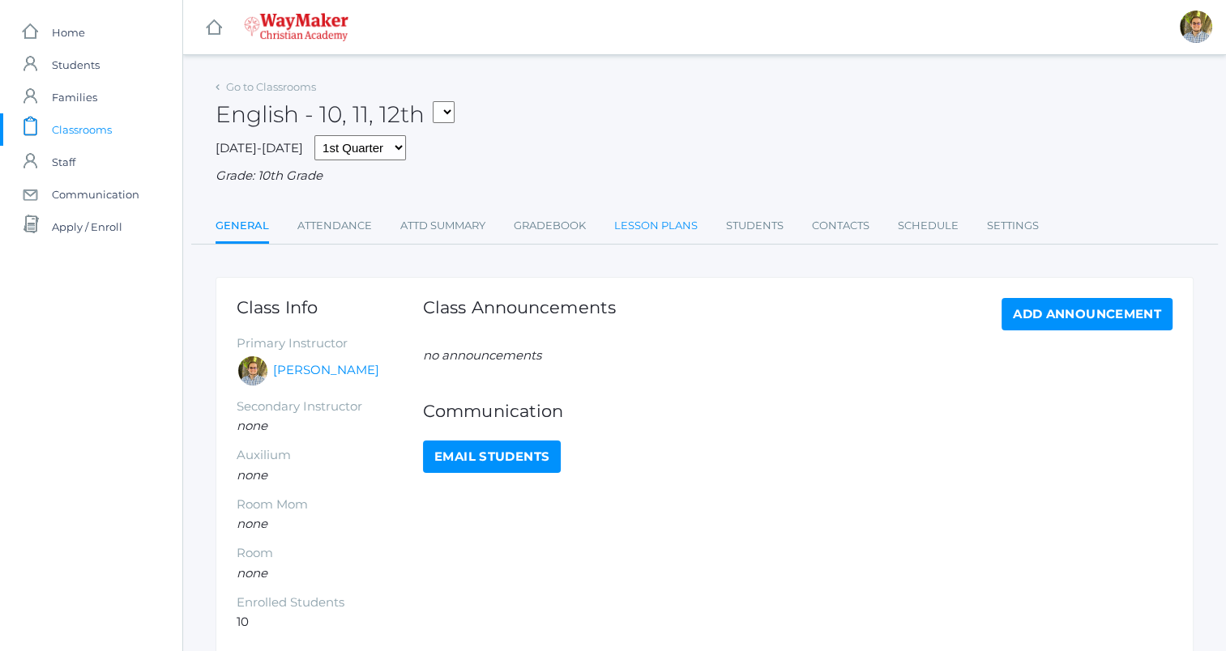
click at [622, 231] on link "Lesson Plans" at bounding box center [655, 226] width 83 height 32
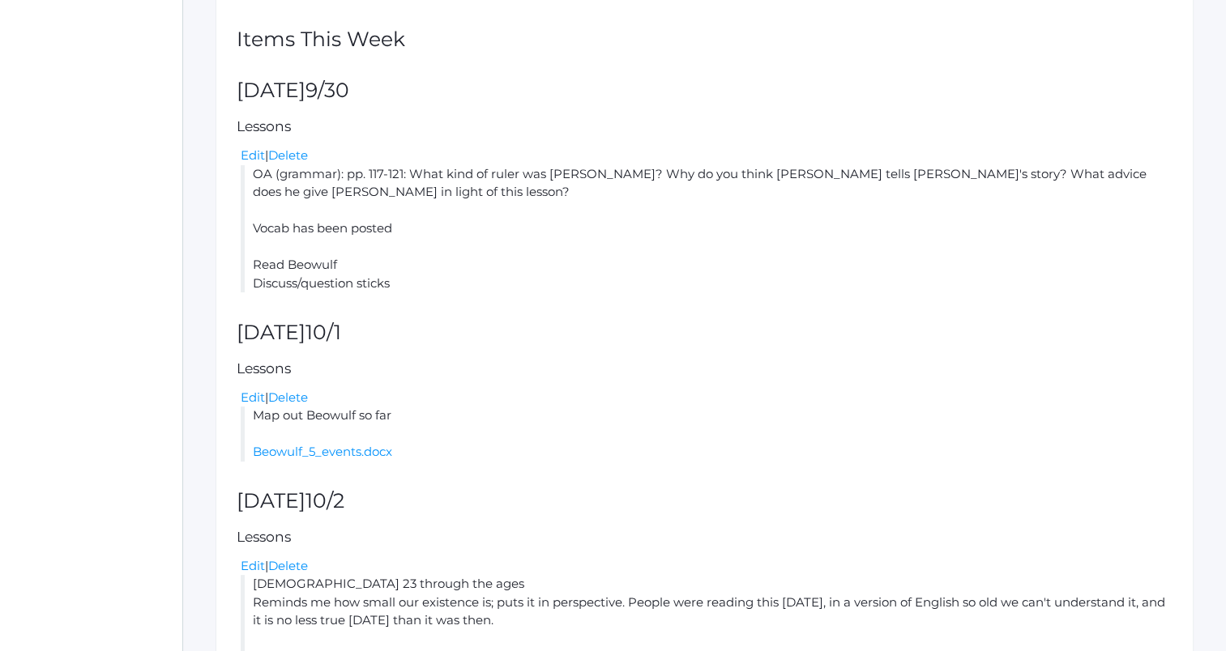
scroll to position [501, 0]
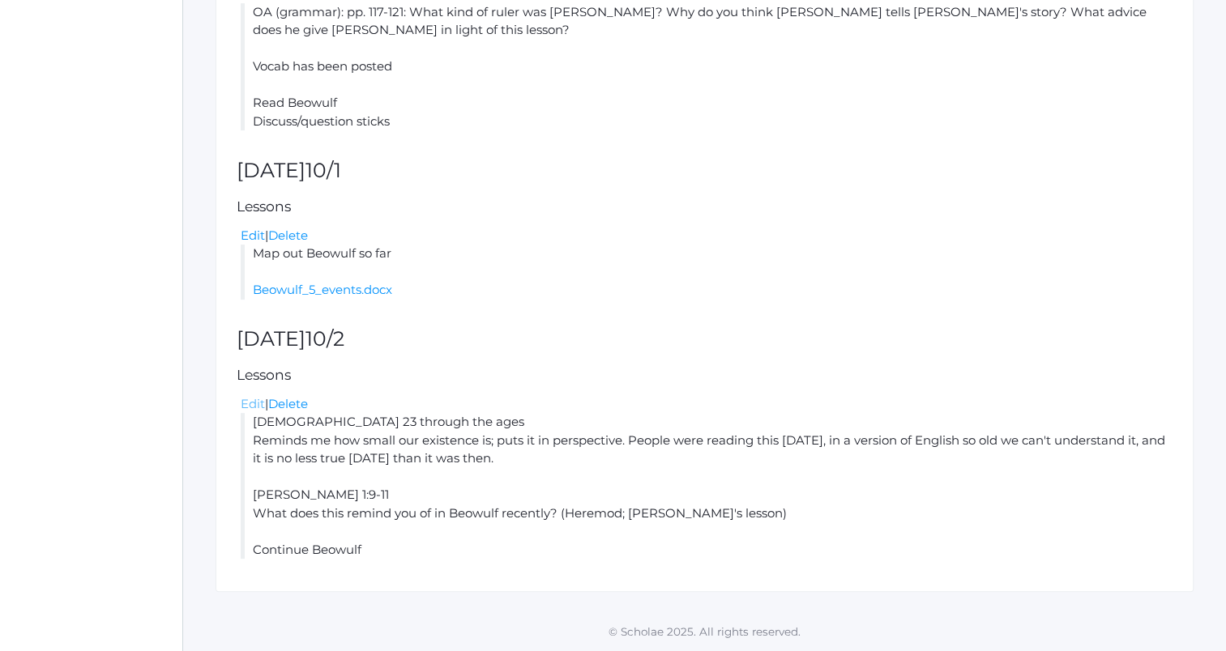
click at [251, 404] on link "Edit" at bounding box center [253, 403] width 24 height 15
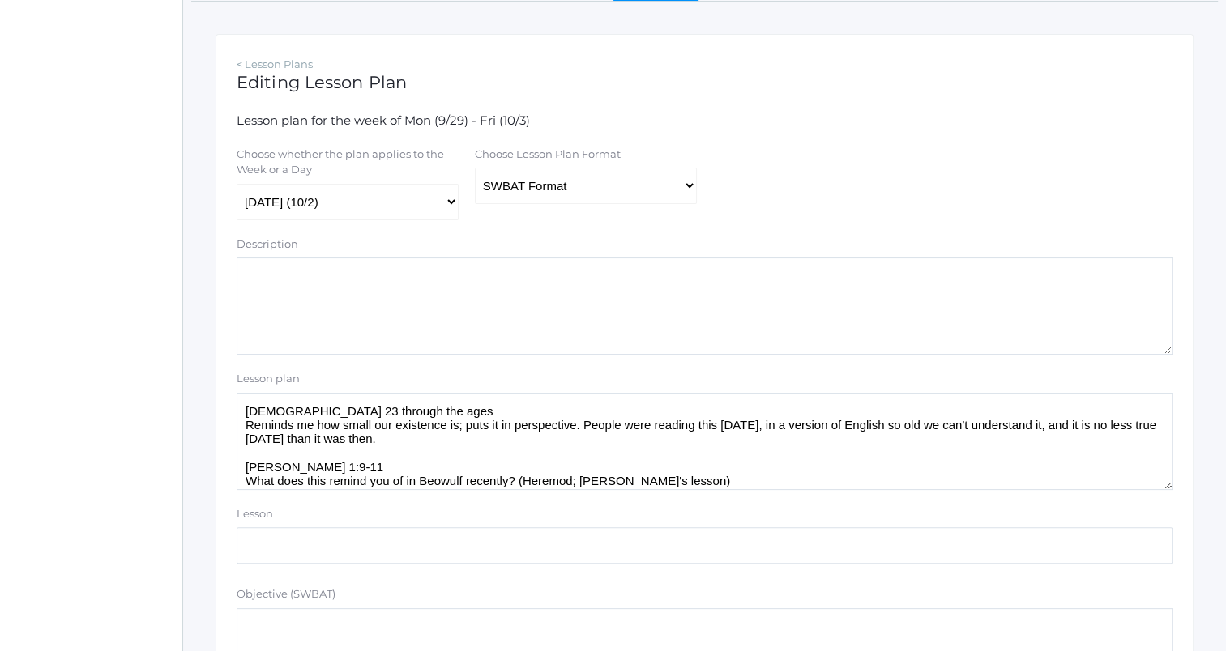
scroll to position [245, 0]
click at [514, 407] on textarea "[DEMOGRAPHIC_DATA] 23 through the ages Reminds me how small our existence is; p…" at bounding box center [705, 438] width 936 height 97
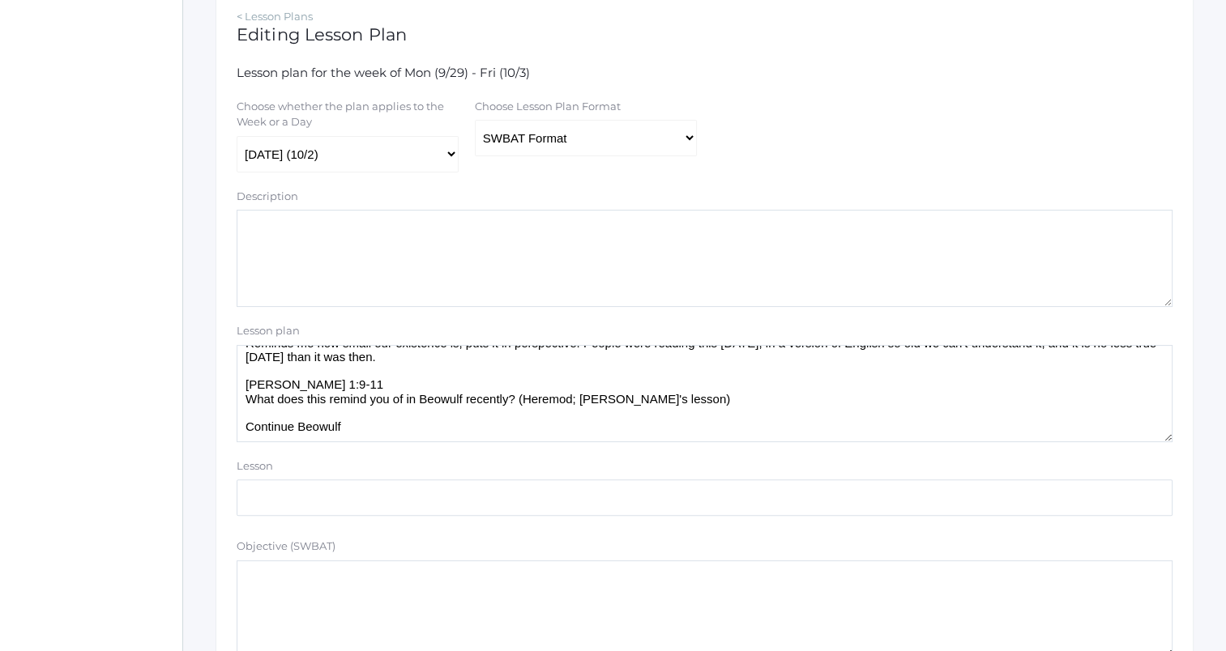
scroll to position [288, 0]
type textarea "Pass stuff back [DEMOGRAPHIC_DATA] 23 through the ages Reminds me how small our…"
click at [597, 137] on select "Traditional Format SWBAT Format" at bounding box center [586, 140] width 222 height 36
select select "legacy"
click at [475, 122] on select "Traditional Format SWBAT Format" at bounding box center [586, 140] width 222 height 36
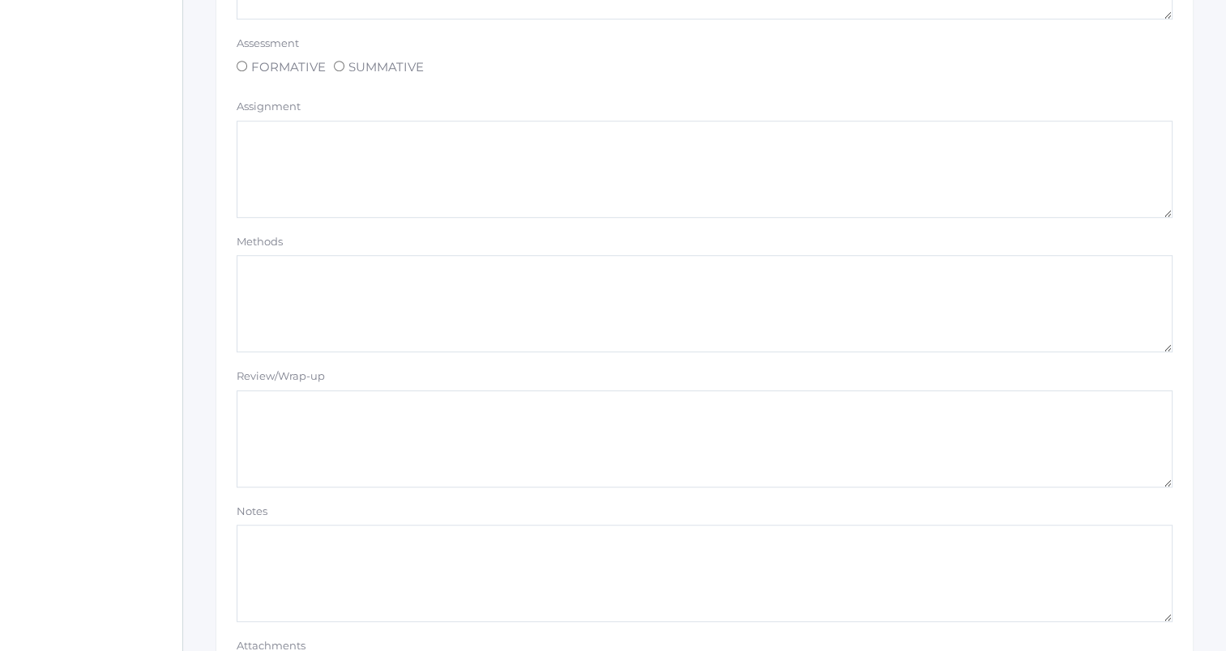
scroll to position [1299, 0]
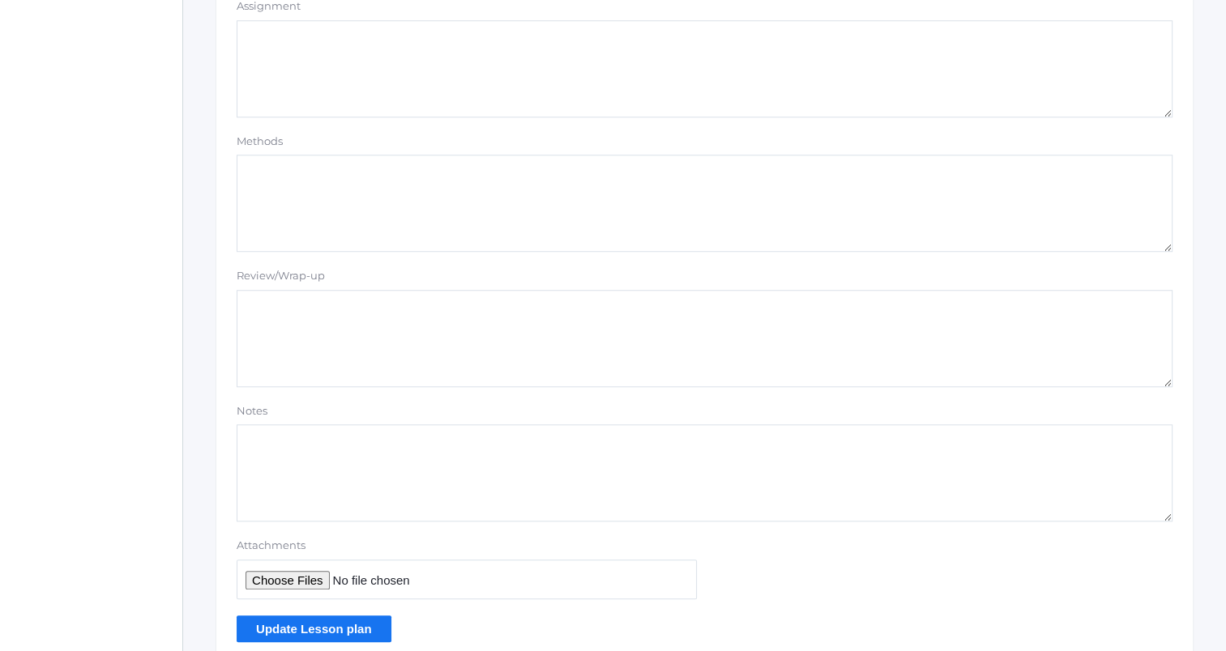
click at [334, 630] on input "Update Lesson plan" at bounding box center [314, 629] width 155 height 27
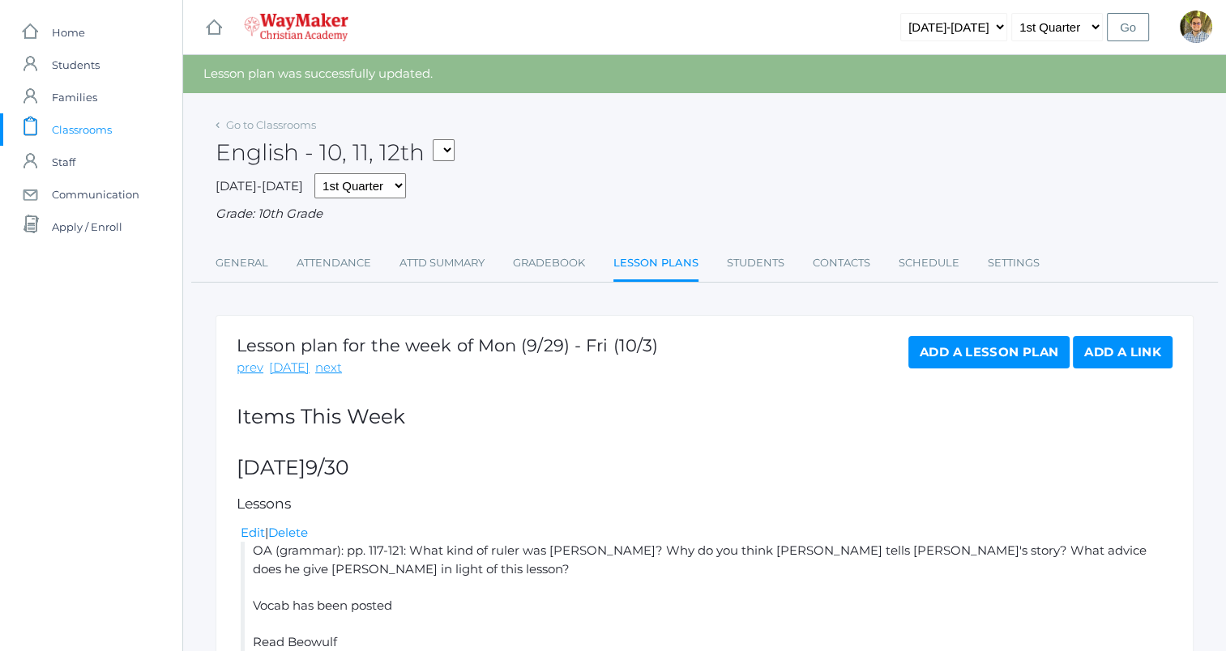
click at [985, 353] on link "Add a Lesson Plan" at bounding box center [988, 352] width 161 height 32
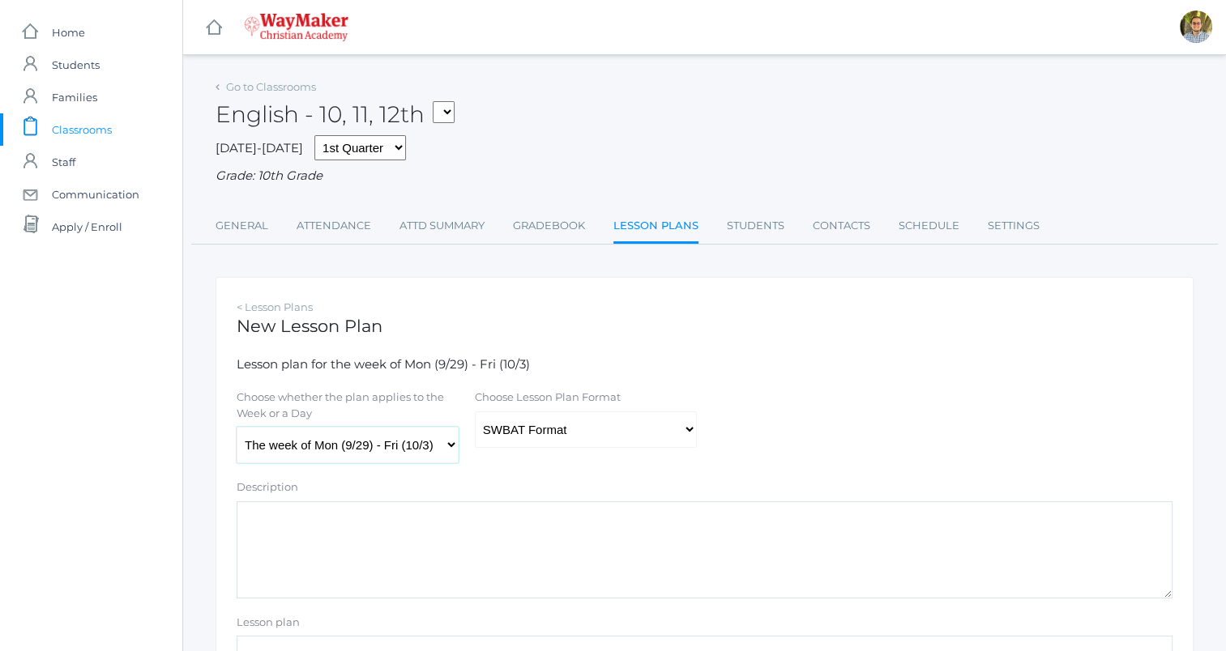
click at [421, 457] on select "The week of Mon (9/29) - Fri (10/3) Monday (9/29) Tuesday (9/30) Wednesday (10/…" at bounding box center [348, 445] width 222 height 36
select select "2025-10-03"
click at [237, 428] on select "The week of Mon (9/29) - Fri (10/3) Monday (9/29) Tuesday (9/30) Wednesday (10/…" at bounding box center [348, 445] width 222 height 36
click at [531, 440] on select "Traditional Format SWBAT Format" at bounding box center [586, 430] width 222 height 36
select select "legacy"
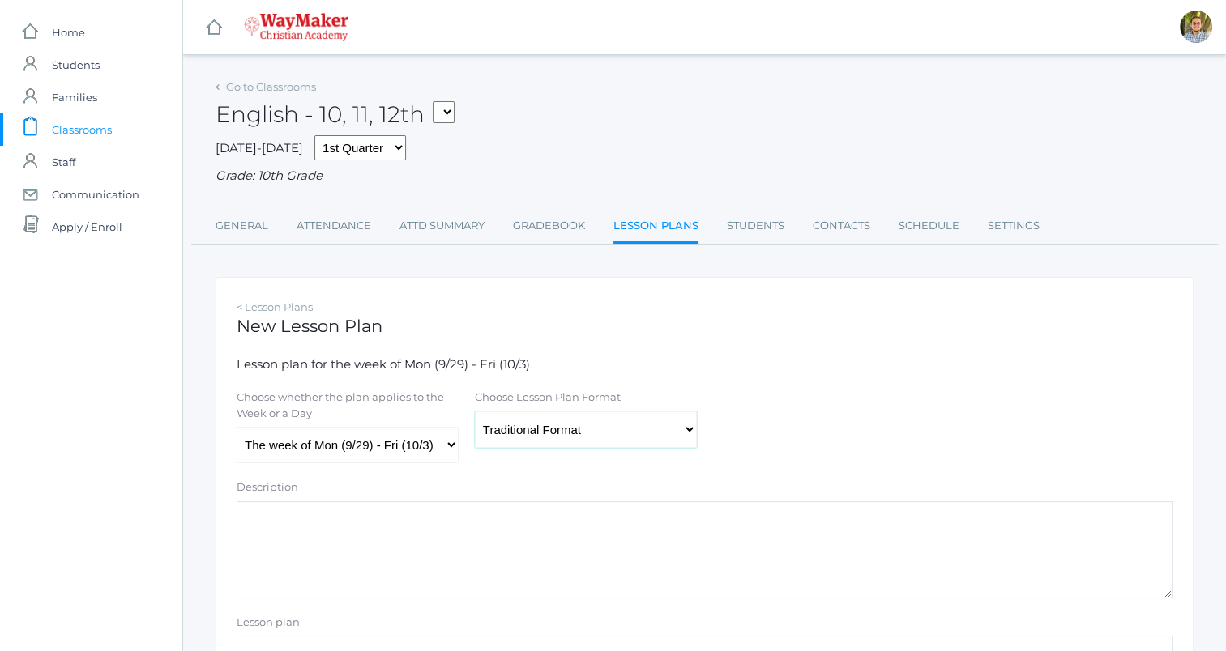
click at [475, 412] on select "Traditional Format SWBAT Format" at bounding box center [586, 430] width 222 height 36
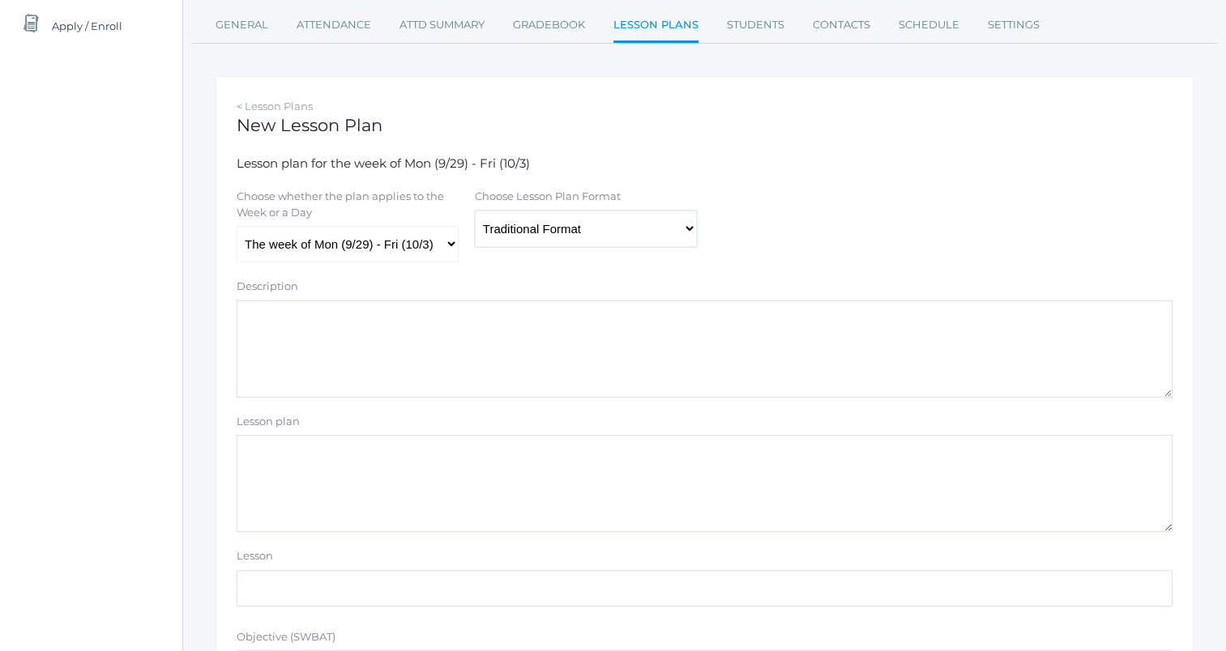
scroll to position [233, 0]
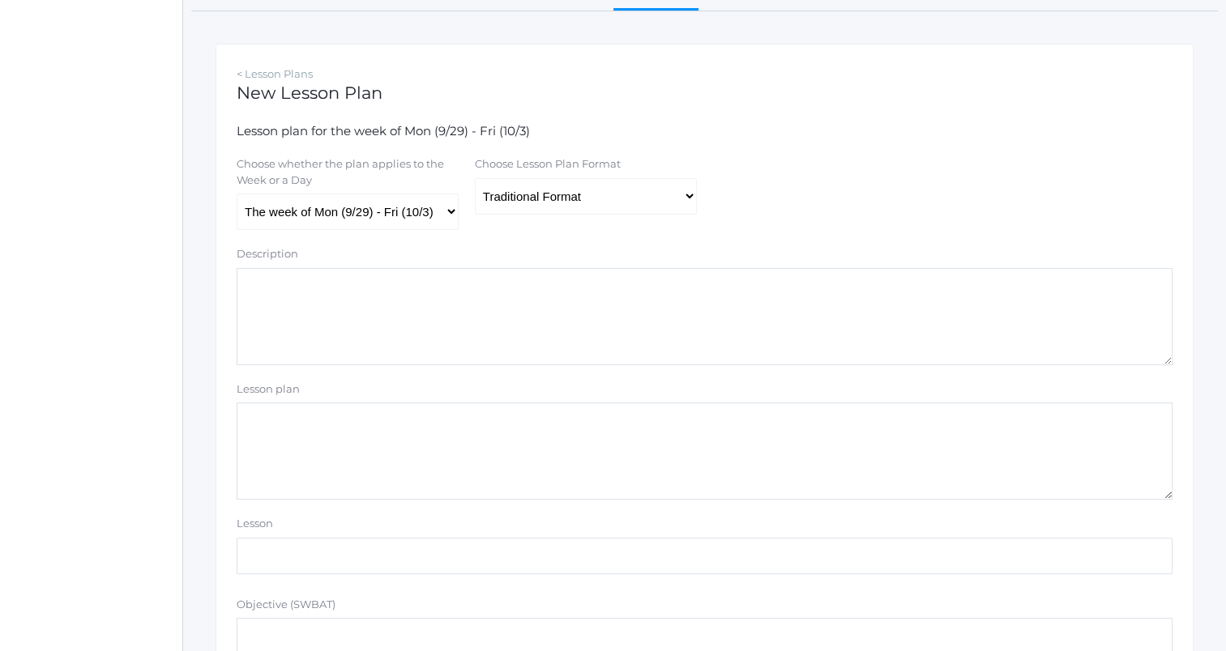
click at [780, 479] on textarea "Lesson plan" at bounding box center [705, 451] width 936 height 97
paste textarea "Pass stuff back"
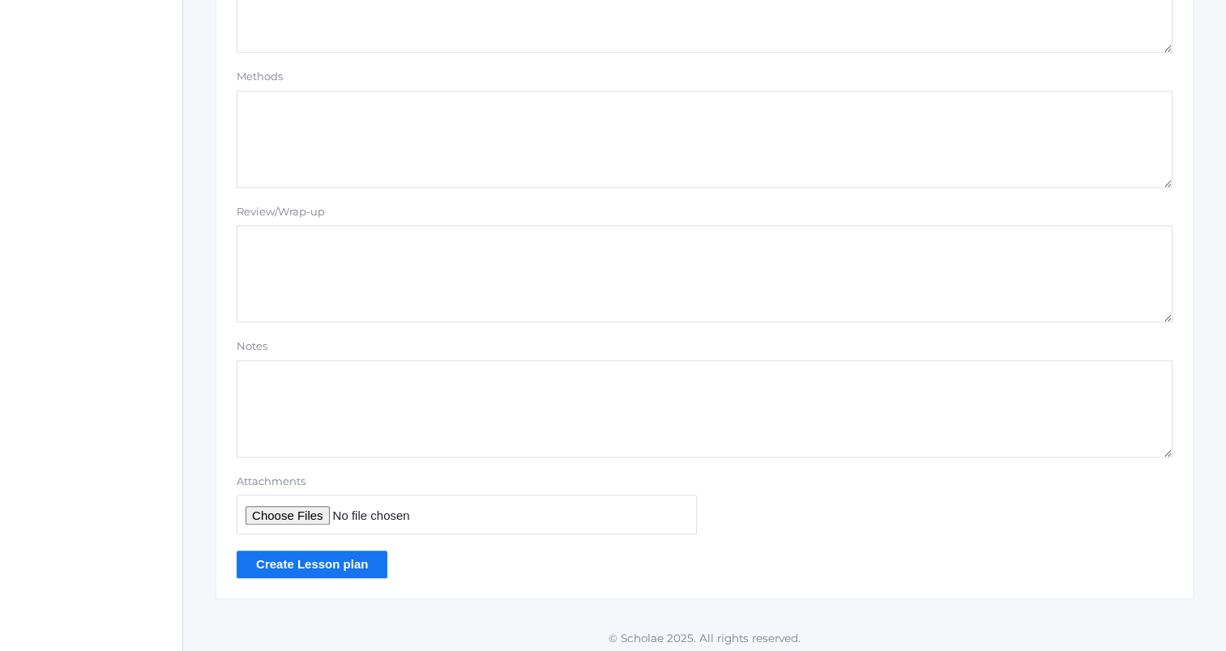
scroll to position [1370, 0]
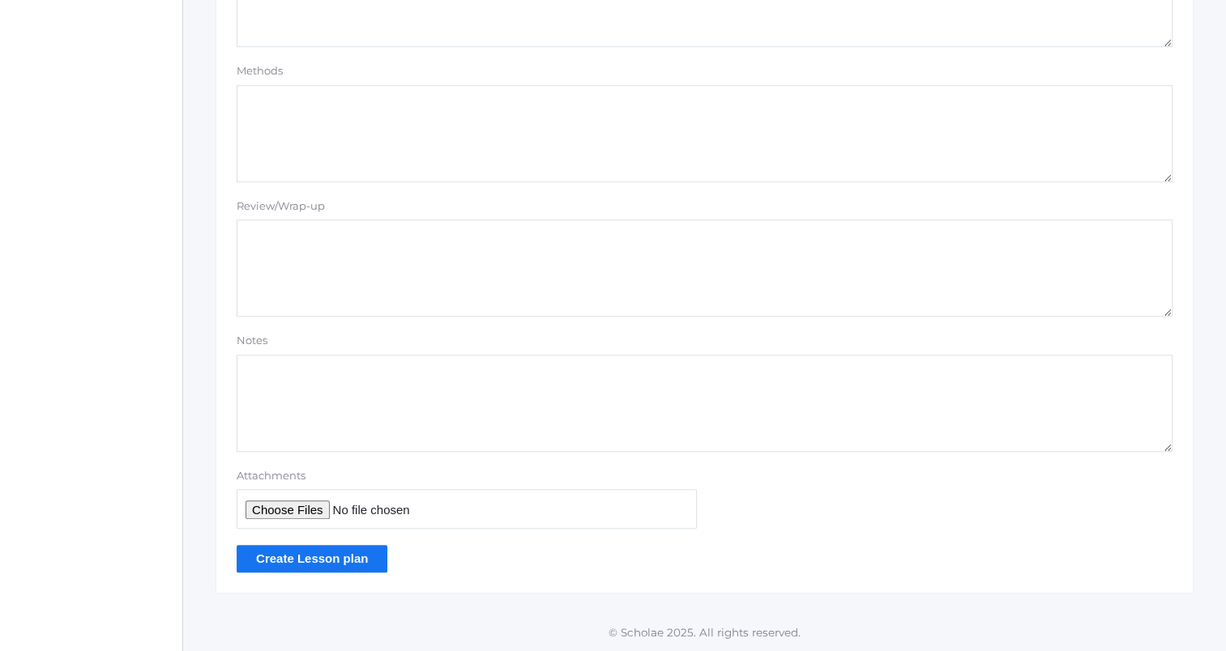
type textarea "OA (grammar) Pass stuff back"
click at [343, 569] on input "Create Lesson plan" at bounding box center [312, 558] width 151 height 27
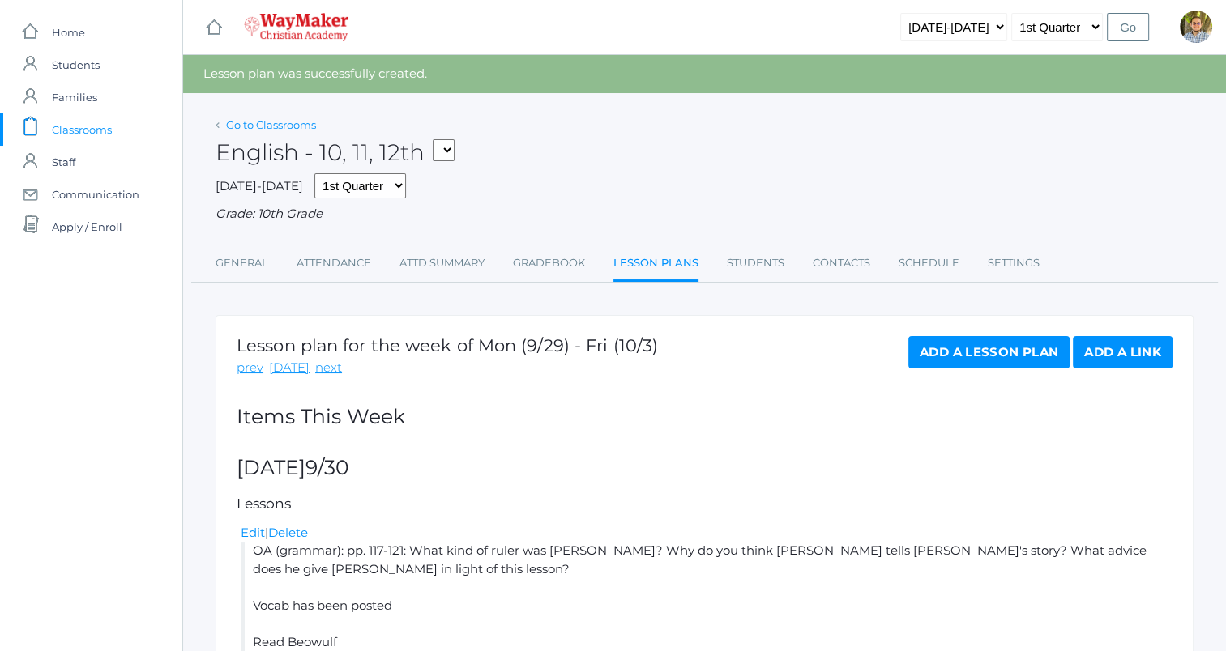
click at [281, 121] on link "Go to Classrooms" at bounding box center [271, 124] width 90 height 13
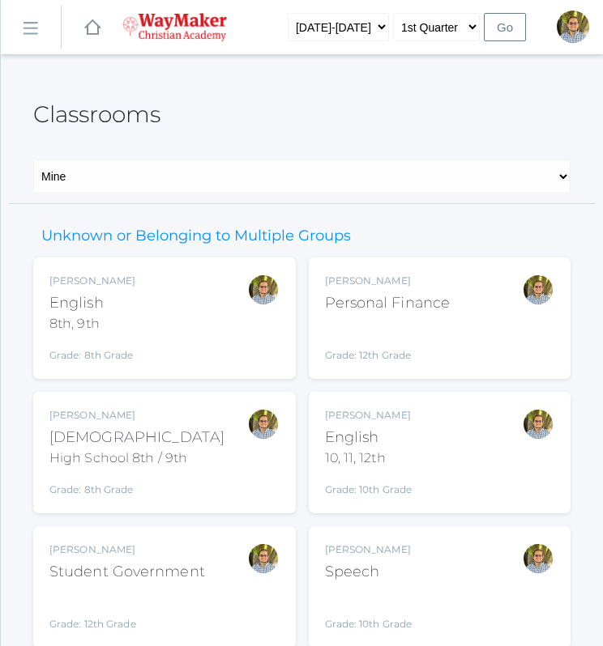
click at [218, 469] on div "Kylen Braileanu Bible High School 8th / 9th Grade: 8th Grade HSBIBLE" at bounding box center [164, 452] width 230 height 89
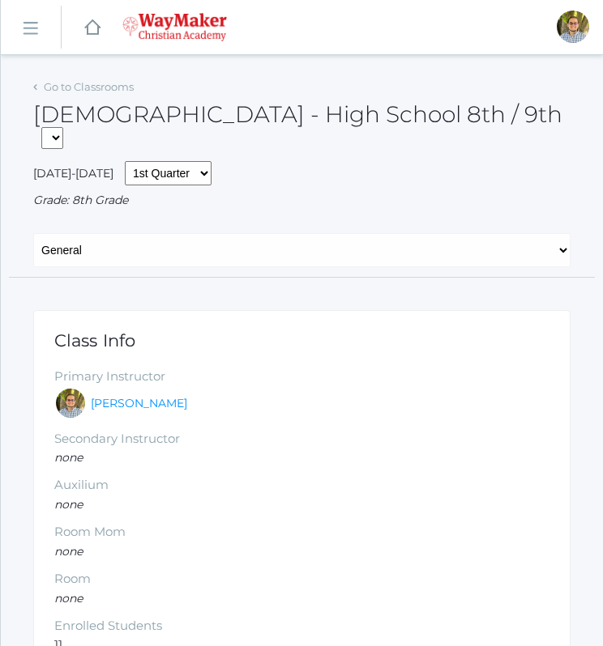
click at [85, 97] on div "[DEMOGRAPHIC_DATA] - High School 8th / 9th FINANCE - Personal Finance SG - Stud…" at bounding box center [301, 118] width 537 height 86
click at [83, 88] on link "Go to Classrooms" at bounding box center [89, 86] width 90 height 13
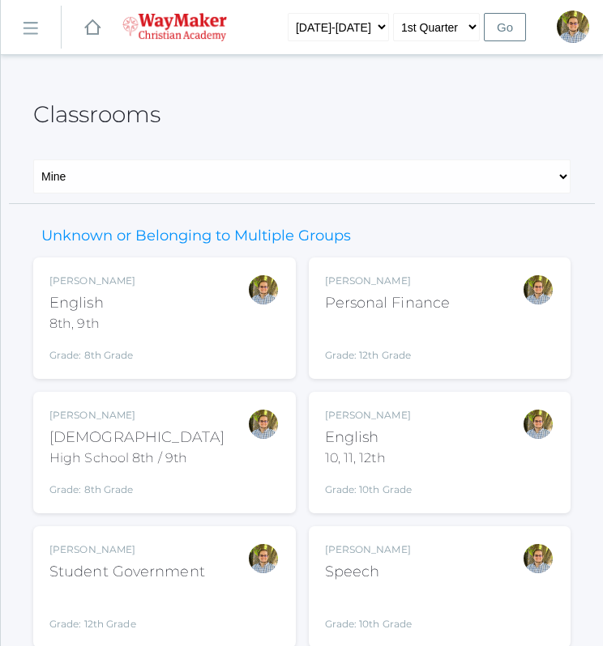
click at [201, 321] on div "Kylen Braileanu English 8th, 9th Grade: 8th Grade 08ENGLISH" at bounding box center [164, 318] width 230 height 89
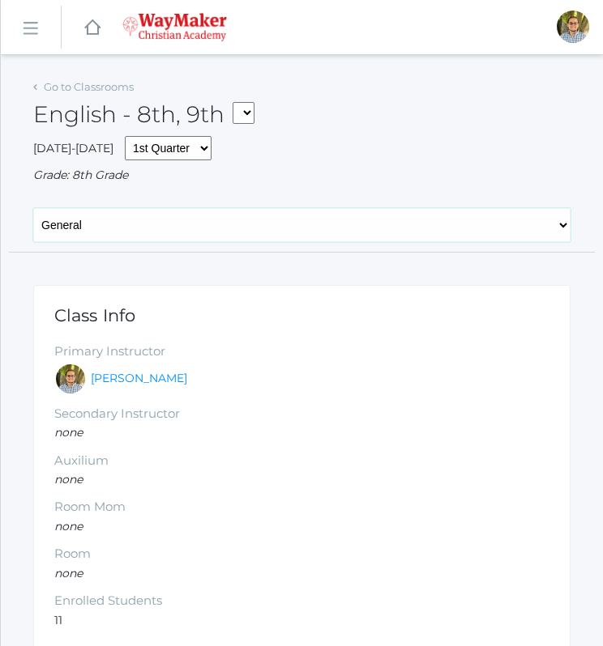
click at [284, 226] on select "General Attendance Attd Summary Gradebook Lesson Plans Students Contacts Schedu…" at bounding box center [301, 225] width 537 height 34
select select "/classrooms/2528/lesson_plans?term=1"
click at [33, 208] on select "General Attendance Attd Summary Gradebook Lesson Plans Students Contacts Schedu…" at bounding box center [301, 225] width 537 height 34
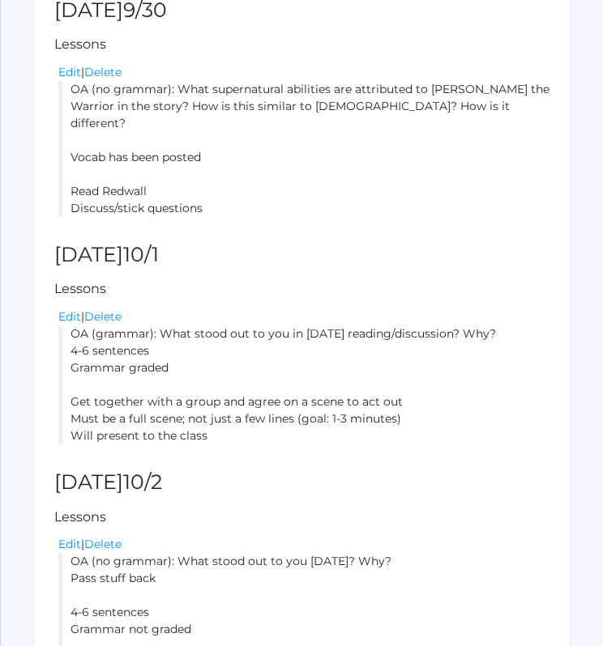
scroll to position [591, 0]
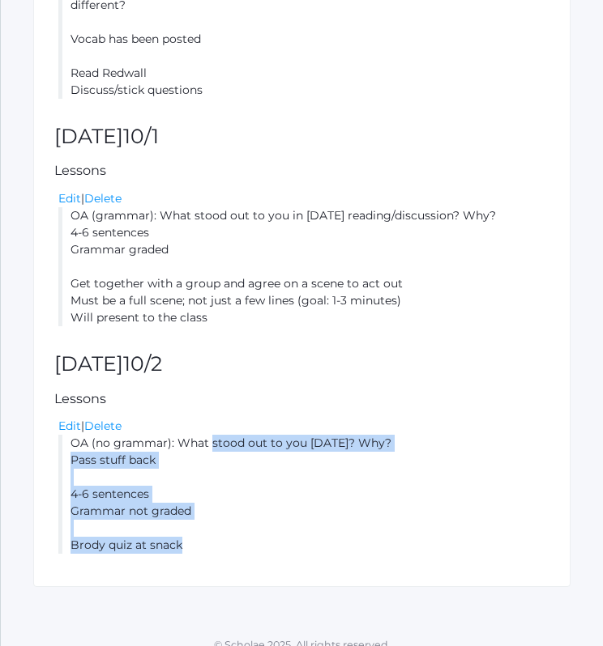
drag, startPoint x: 71, startPoint y: 424, endPoint x: 238, endPoint y: 539, distance: 202.2
click at [238, 539] on div "Lesson plan for the week of Mon (9/29) - Fri (10/3) prev [DATE] next Add a Less…" at bounding box center [301, 141] width 537 height 894
copy li "OA (no grammar): What stood out to you [DATE]? Why? Pass stuff back 4-6 sentenc…"
click at [512, 302] on li "OA (grammar): What stood out to you in [DATE] reading/discussion? Why? 4-6 sent…" at bounding box center [303, 266] width 491 height 119
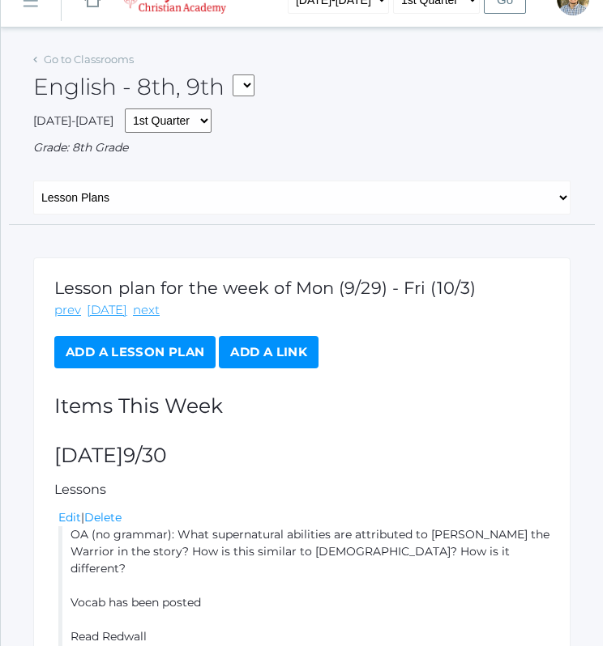
scroll to position [0, 0]
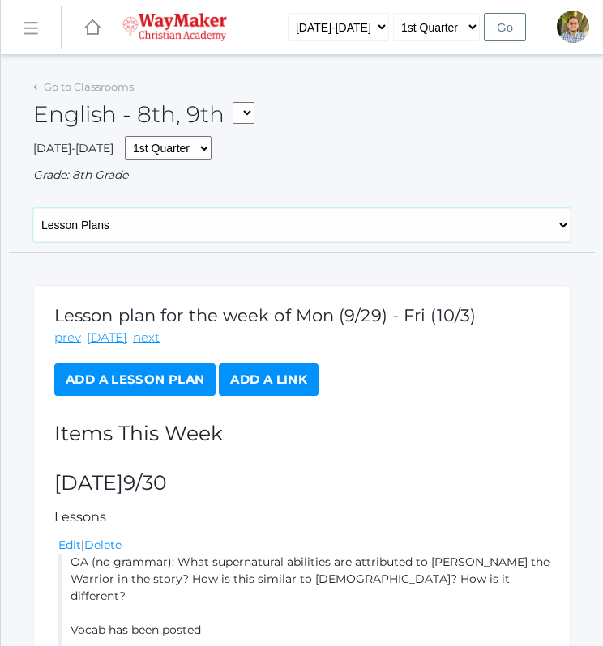
click at [230, 224] on select "General Attendance Attd Summary Gradebook Lesson Plans Students Contacts Schedu…" at bounding box center [301, 225] width 537 height 34
click at [303, 155] on div "[DATE]-[DATE] 1st Quarter 2nd Quarter 3rd Quarter 4th Quarter Grade: 8th Grade" at bounding box center [301, 160] width 537 height 48
click at [108, 88] on link "Go to Classrooms" at bounding box center [89, 86] width 90 height 13
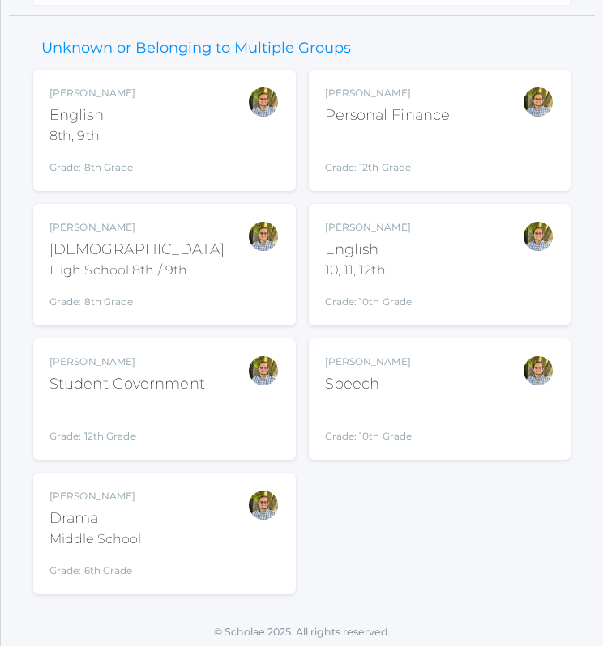
scroll to position [192, 0]
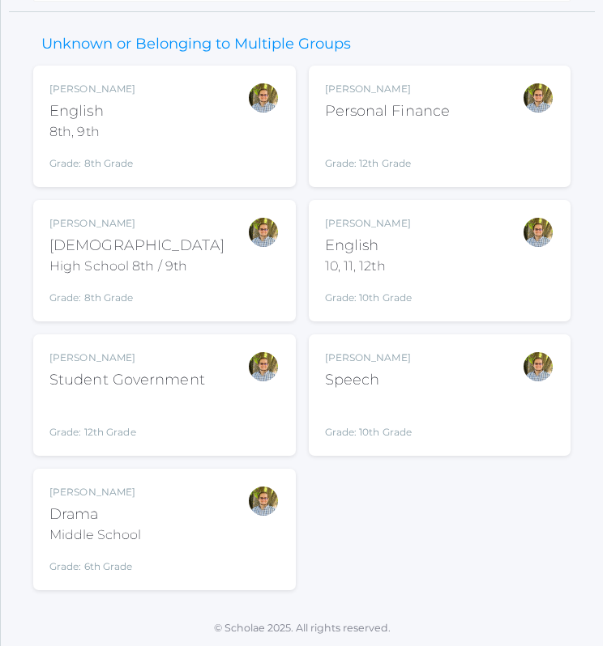
click at [442, 250] on div "[PERSON_NAME] English 10, 11, 12th Grade: 10th Grade HSENGLISH" at bounding box center [440, 260] width 230 height 89
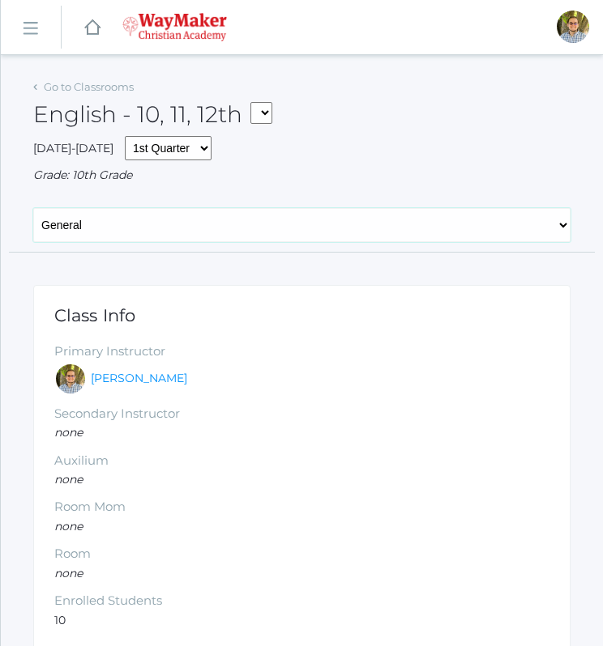
click at [424, 237] on select "General Attendance Attd Summary Gradebook Lesson Plans Students Contacts Schedu…" at bounding box center [301, 225] width 537 height 34
select select "/classrooms/2527/lesson_plans?term=1"
click at [33, 208] on select "General Attendance Attd Summary Gradebook Lesson Plans Students Contacts Schedu…" at bounding box center [301, 225] width 537 height 34
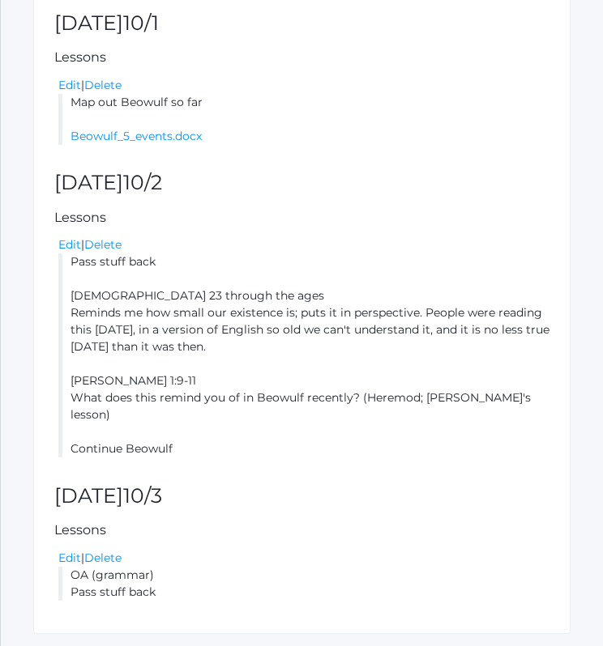
scroll to position [752, 0]
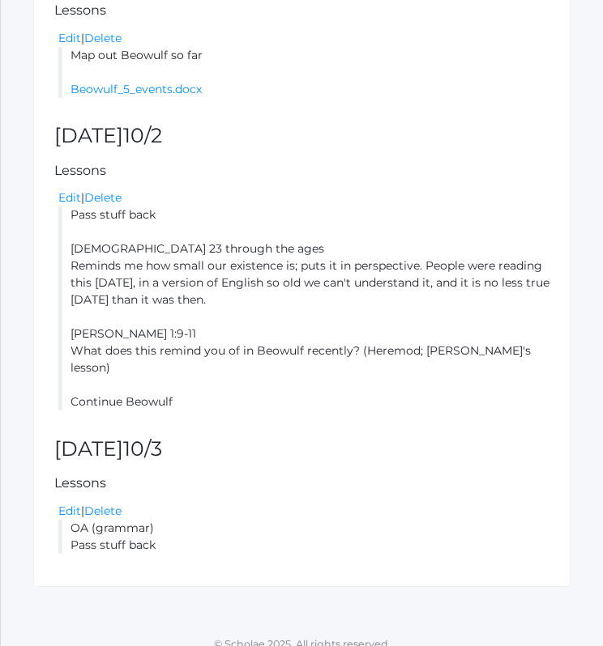
drag, startPoint x: 71, startPoint y: 214, endPoint x: 209, endPoint y: 378, distance: 214.5
click at [209, 378] on li "Pass stuff back Psalm 23 through the ages Reminds me how small our existence is…" at bounding box center [303, 309] width 491 height 204
copy li "Pass stuff back Psalm 23 through the ages Reminds me how small our existence is…"
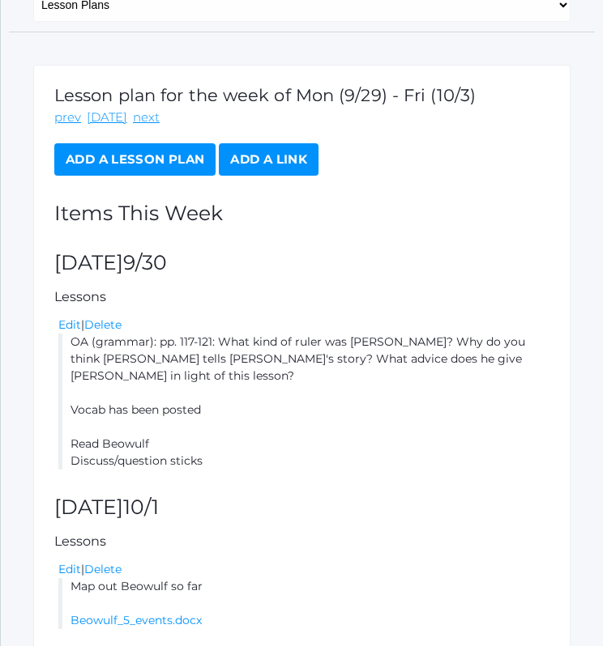
scroll to position [0, 0]
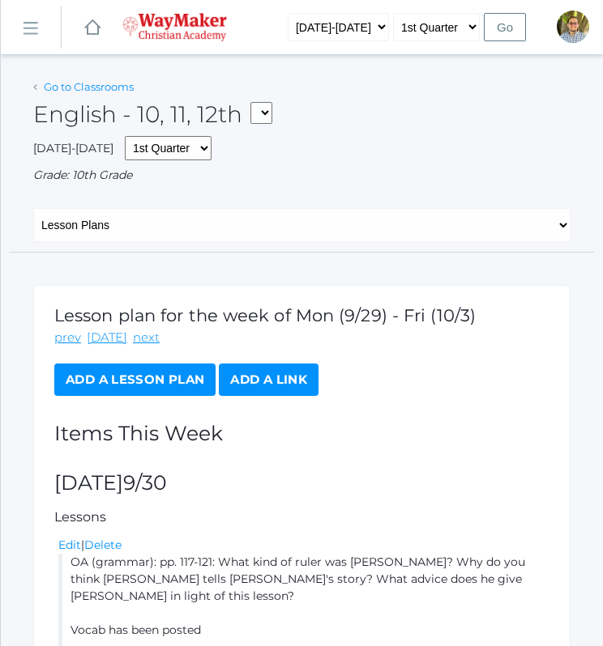
click at [82, 87] on link "Go to Classrooms" at bounding box center [89, 86] width 90 height 13
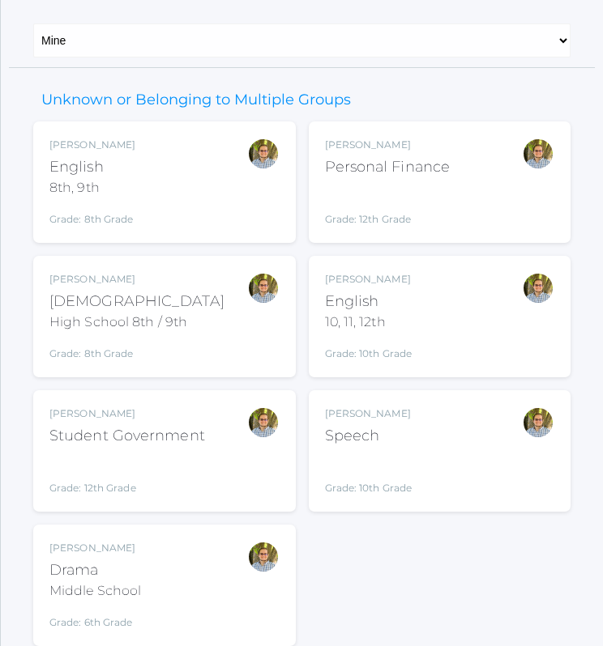
scroll to position [192, 0]
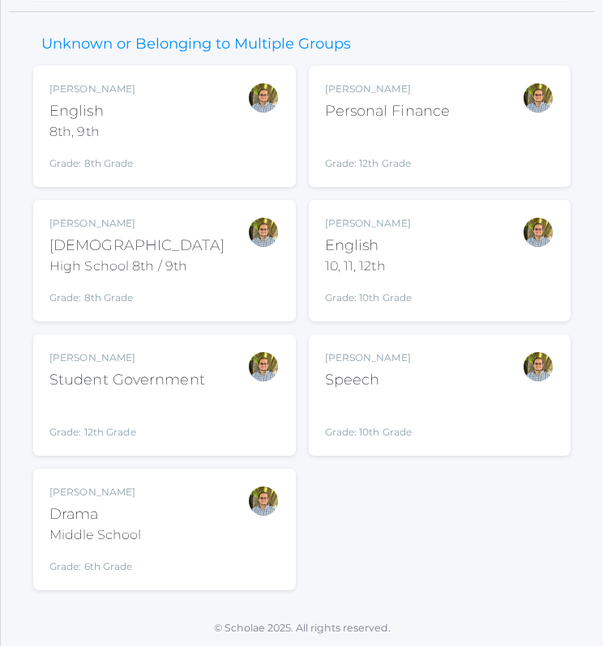
click at [216, 554] on div "Kylen Braileanu Drama Middle School Grade: 6th Grade THEATER" at bounding box center [164, 529] width 230 height 89
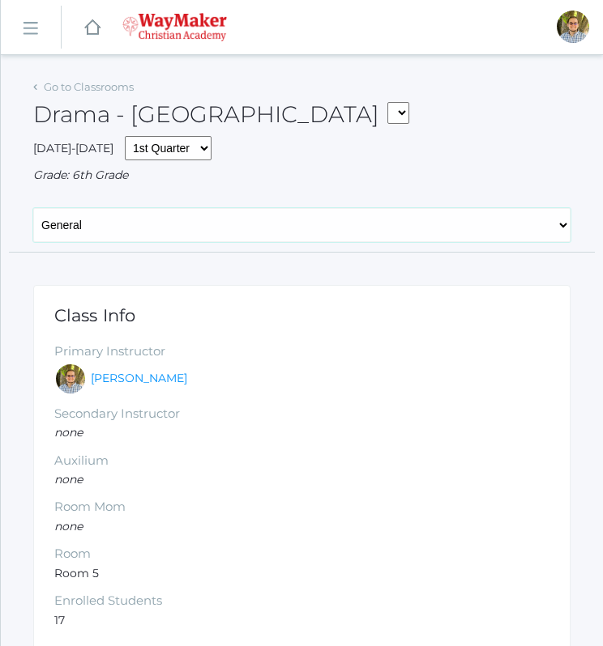
click at [243, 215] on select "General Attendance Attd Summary Gradebook Lesson Plans Students Contacts Schedu…" at bounding box center [301, 225] width 537 height 34
select select "/classrooms/2547/lesson_plans?term=1"
click at [33, 208] on select "General Attendance Attd Summary Gradebook Lesson Plans Students Contacts Schedu…" at bounding box center [301, 225] width 537 height 34
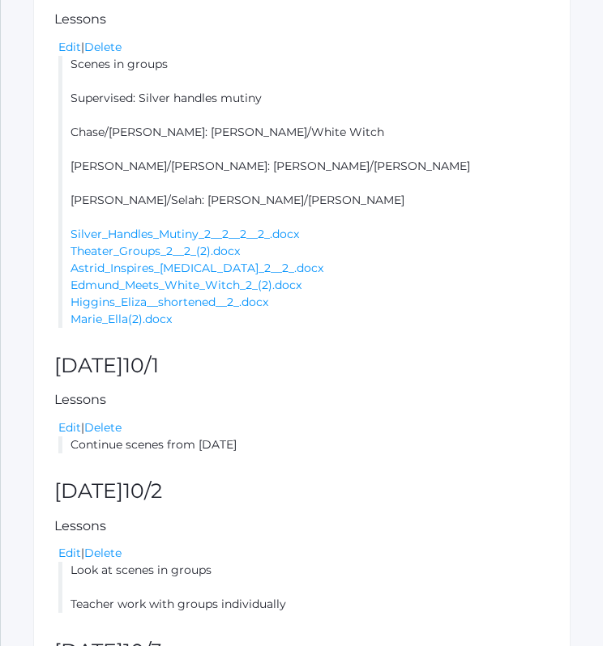
scroll to position [786, 0]
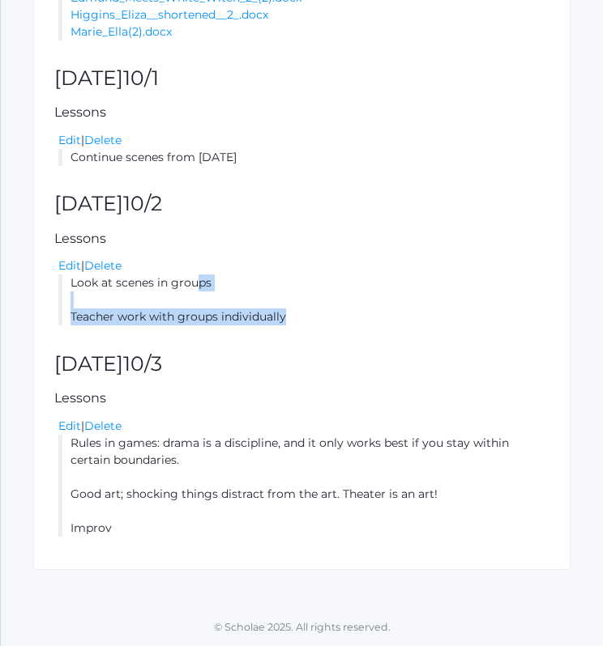
drag, startPoint x: 71, startPoint y: 282, endPoint x: 332, endPoint y: 315, distance: 263.0
click at [332, 315] on li "Look at scenes in groups Teacher work with groups individually" at bounding box center [303, 300] width 491 height 51
copy li "Look at scenes in groups Teacher work with groups individually"
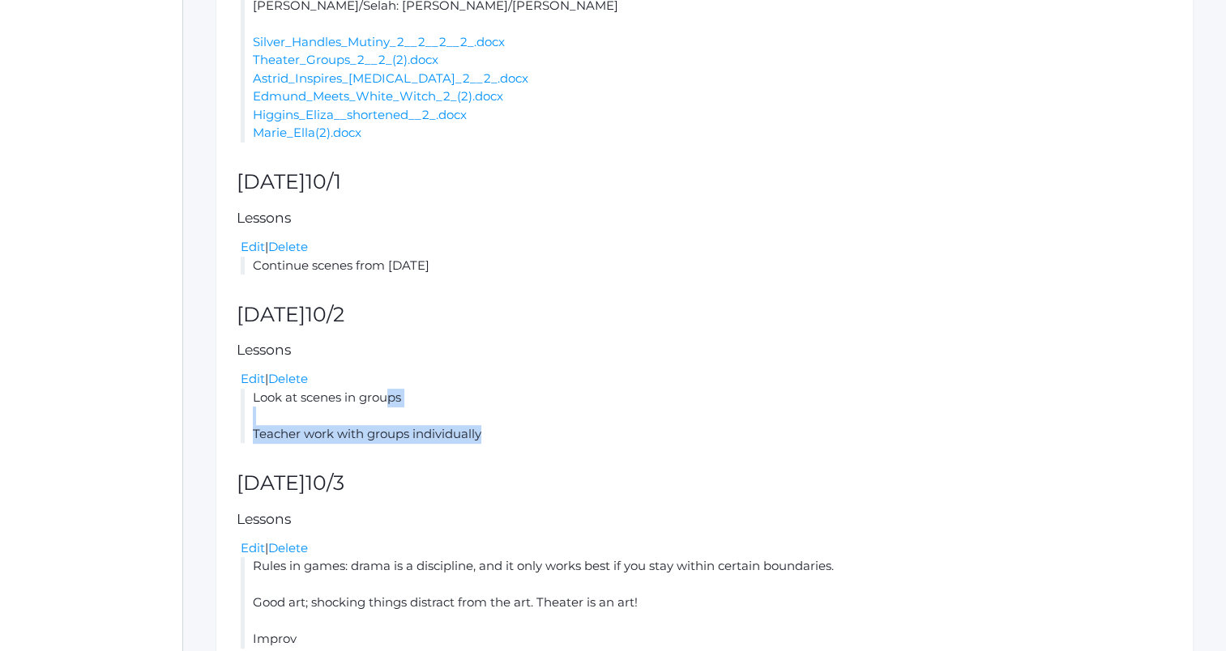
scroll to position [743, 0]
